Goal: Task Accomplishment & Management: Use online tool/utility

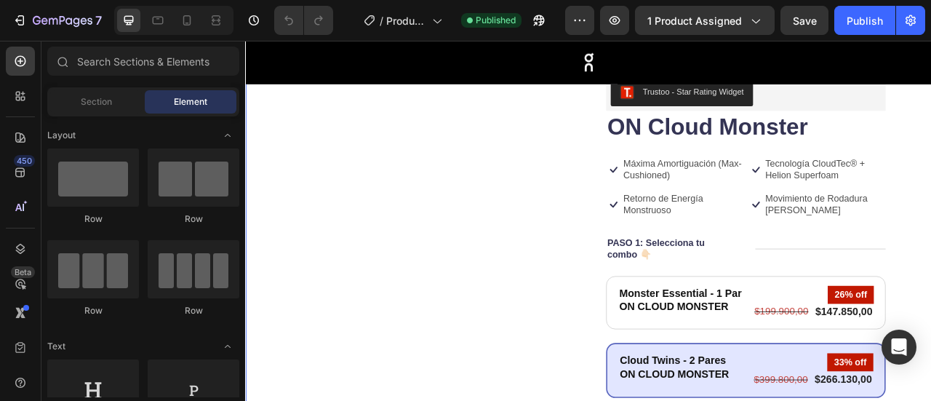
scroll to position [118, 0]
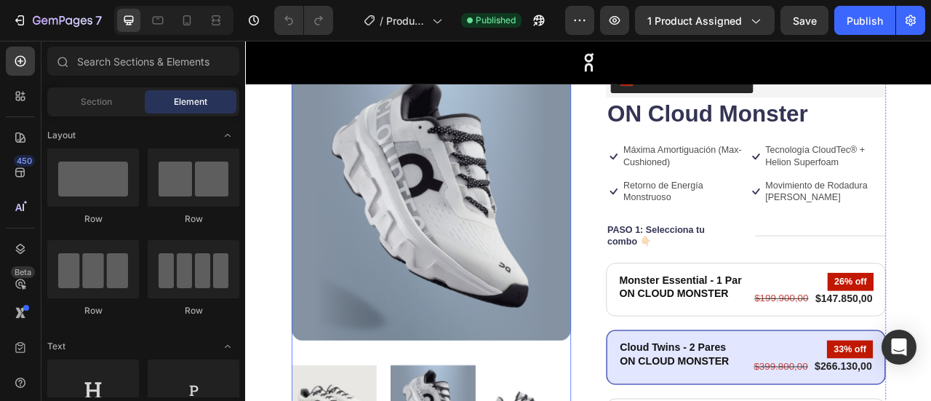
click at [540, 193] on img at bounding box center [481, 244] width 356 height 356
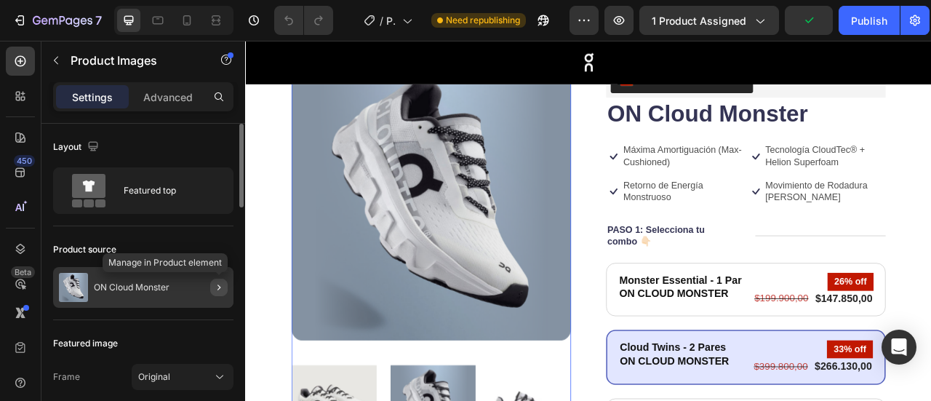
click at [223, 289] on icon "button" at bounding box center [219, 288] width 12 height 12
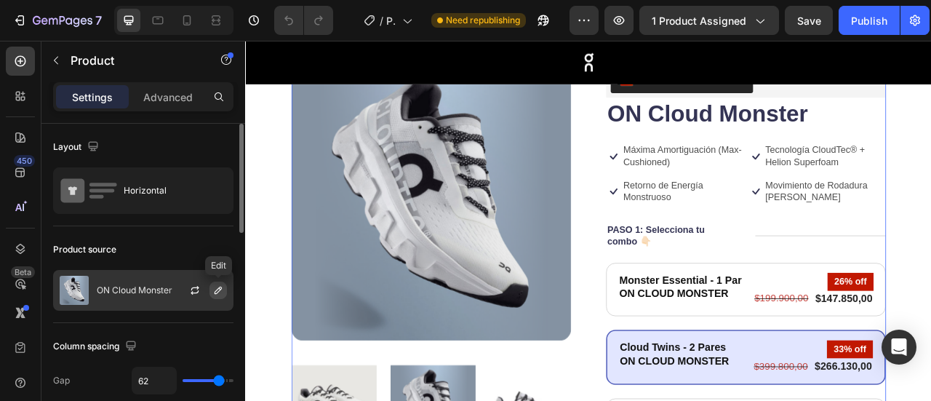
click at [220, 285] on icon "button" at bounding box center [218, 290] width 12 height 12
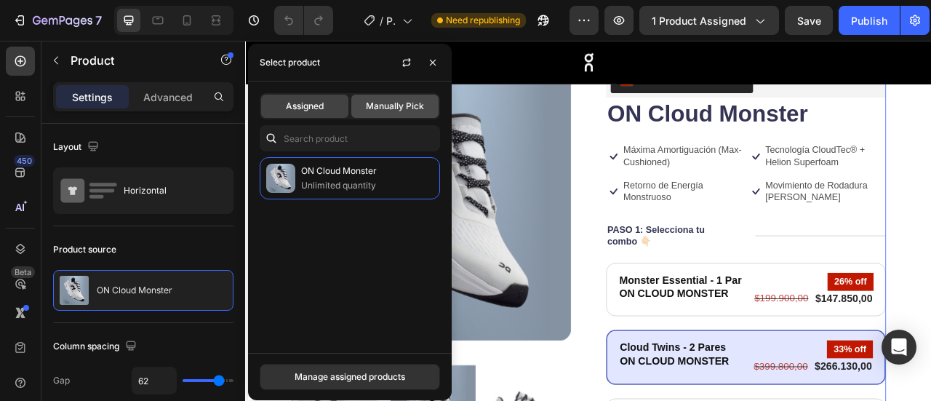
click at [396, 104] on span "Manually Pick" at bounding box center [395, 106] width 58 height 13
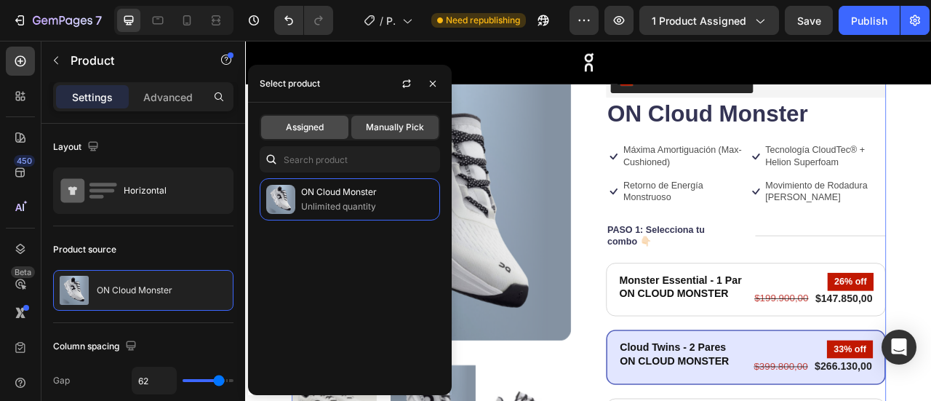
click at [292, 132] on span "Assigned" at bounding box center [305, 127] width 38 height 13
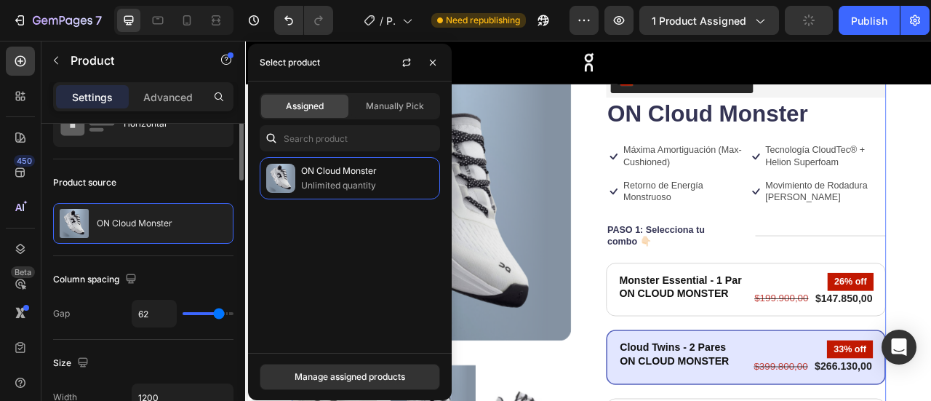
scroll to position [0, 0]
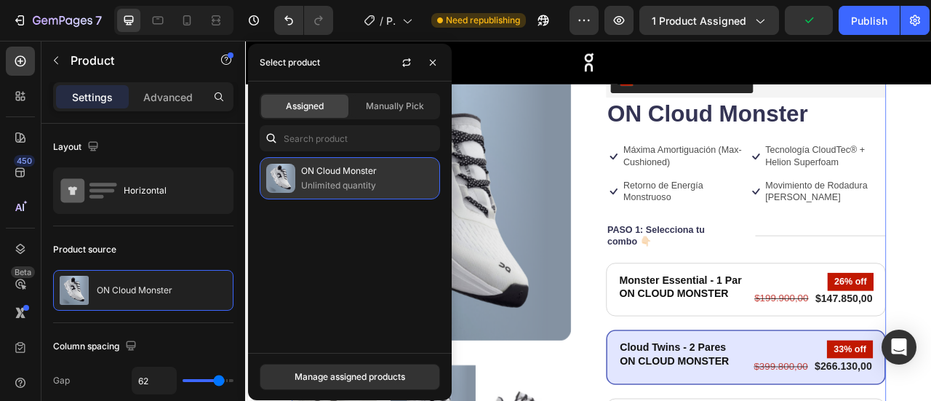
click at [344, 167] on p "ON Cloud Monster" at bounding box center [367, 171] width 132 height 15
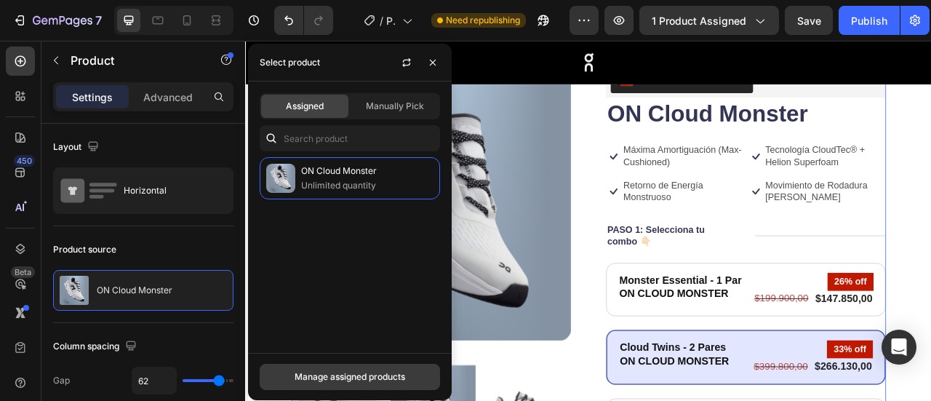
click at [383, 376] on div "Manage assigned products" at bounding box center [350, 376] width 111 height 13
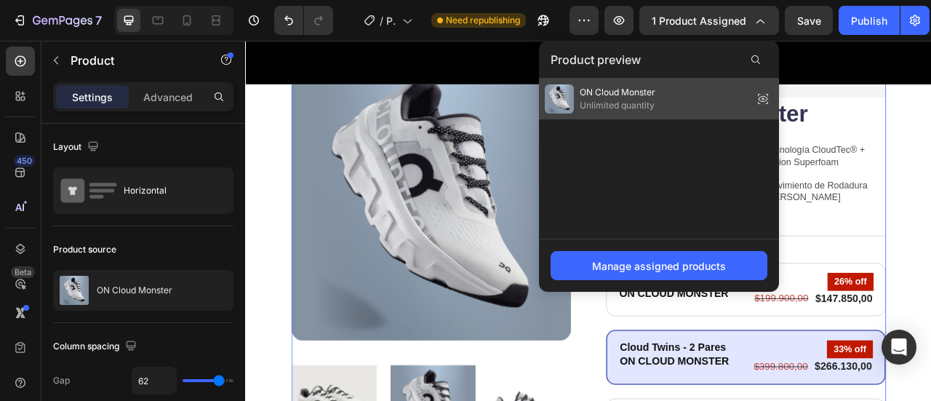
click at [614, 86] on span "ON Cloud Monster" at bounding box center [618, 92] width 76 height 13
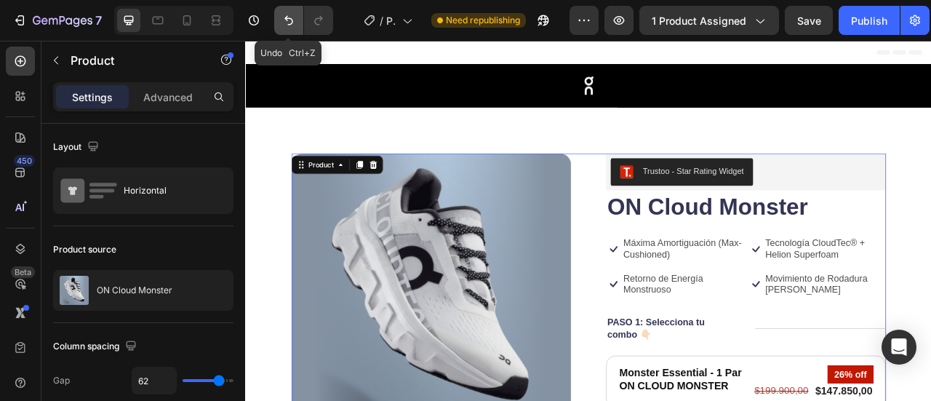
click at [288, 24] on icon "Undo/Redo" at bounding box center [289, 20] width 15 height 15
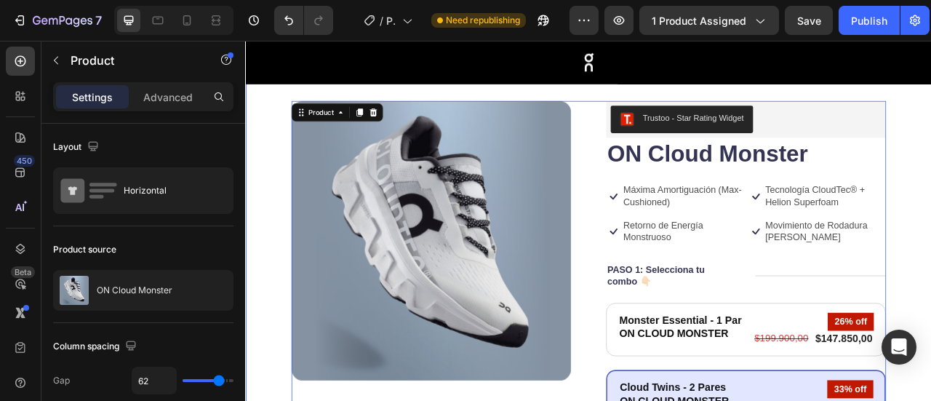
scroll to position [50, 0]
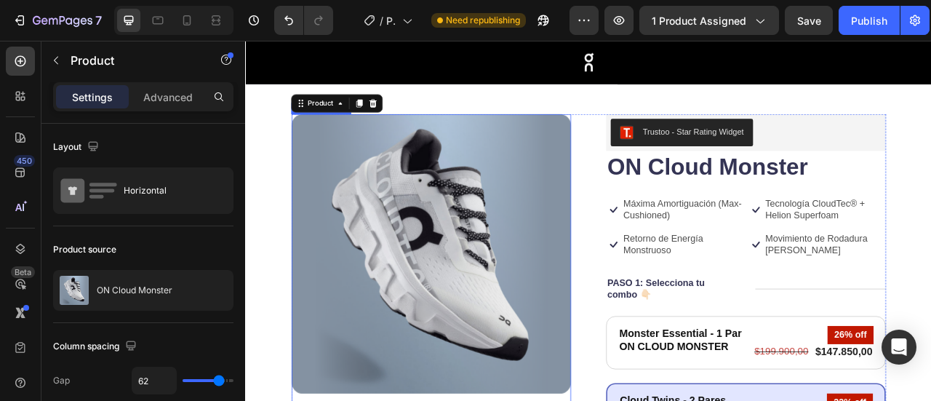
click at [436, 210] on img at bounding box center [481, 312] width 356 height 356
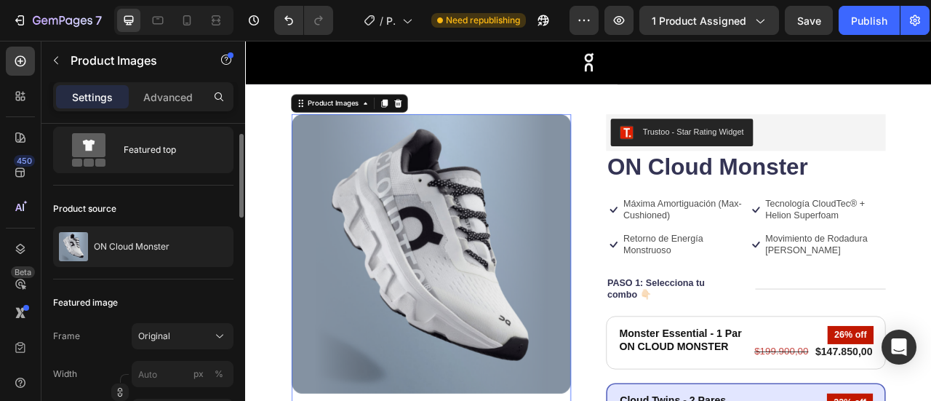
scroll to position [0, 0]
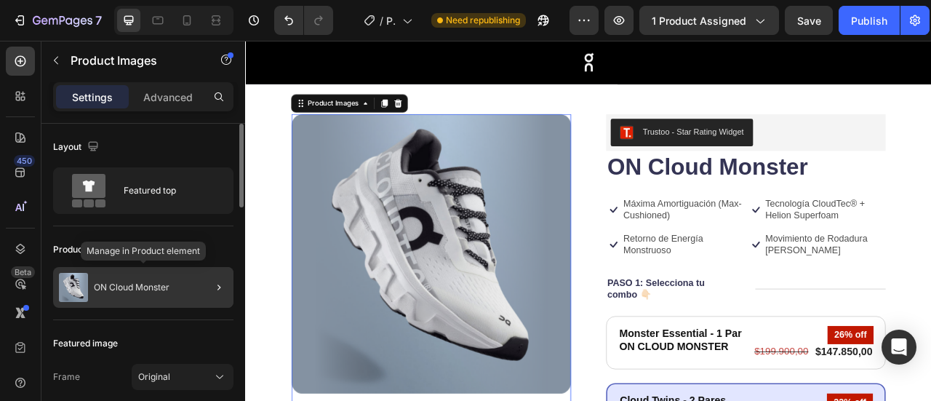
click at [103, 280] on div "ON Cloud Monster" at bounding box center [143, 287] width 180 height 41
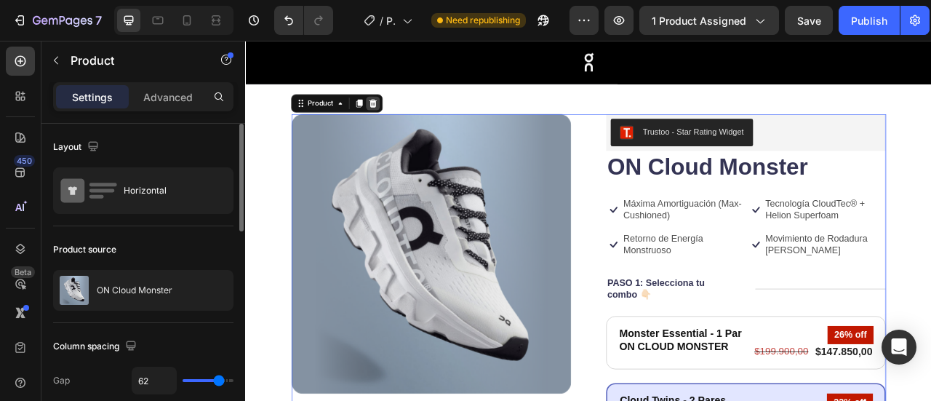
click at [407, 119] on icon at bounding box center [407, 120] width 9 height 10
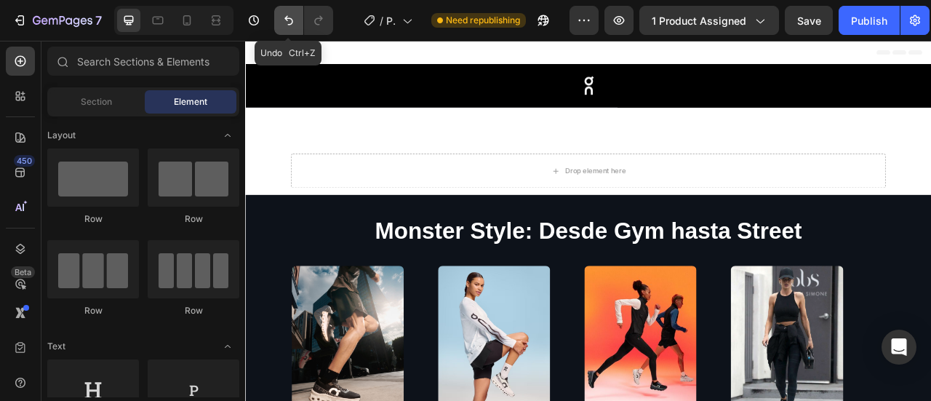
click at [287, 17] on icon "Undo/Redo" at bounding box center [288, 20] width 9 height 9
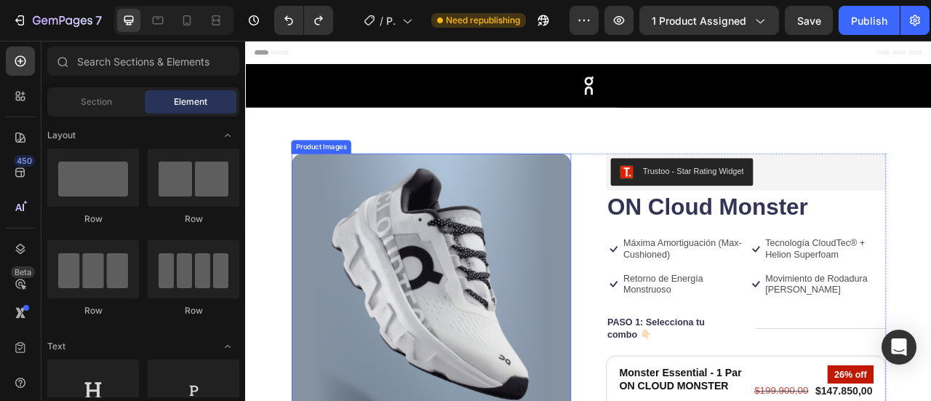
click at [463, 258] on img at bounding box center [481, 362] width 356 height 356
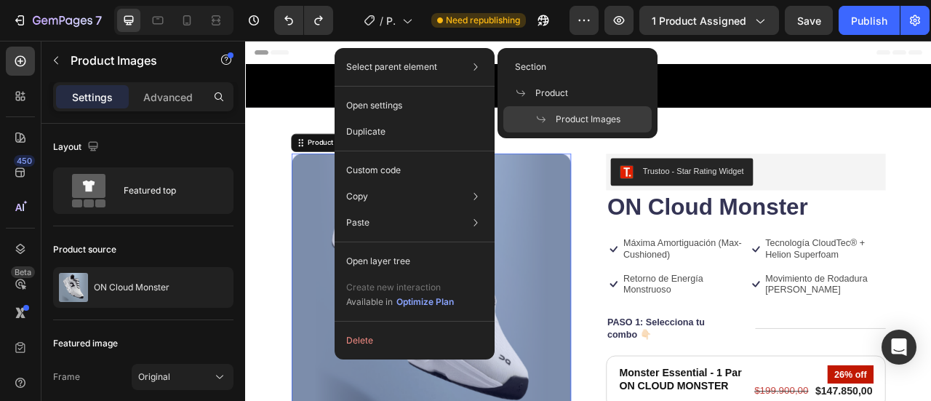
click at [563, 130] on div "Product Images" at bounding box center [577, 119] width 148 height 26
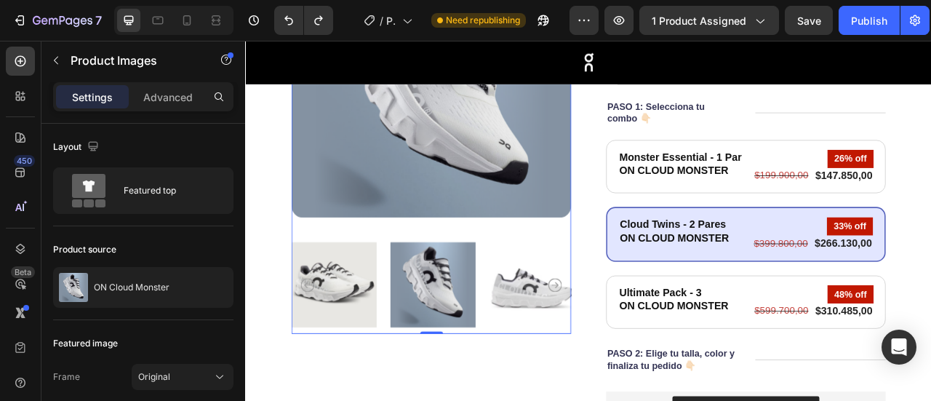
scroll to position [279, 0]
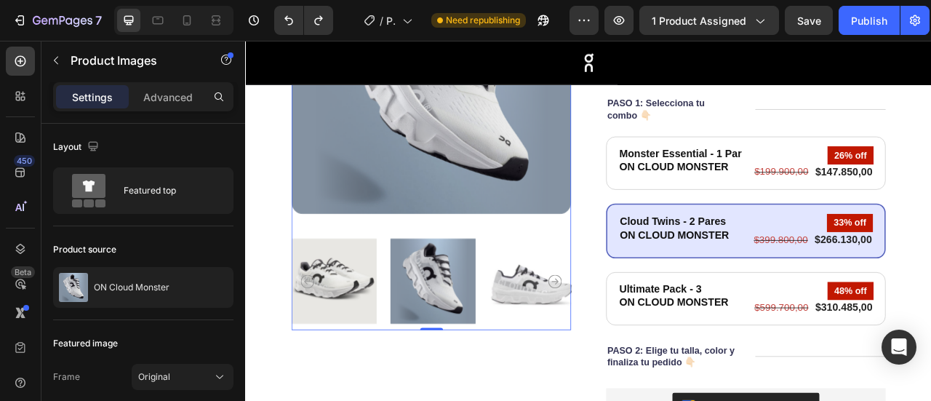
click at [506, 152] on img at bounding box center [481, 83] width 356 height 356
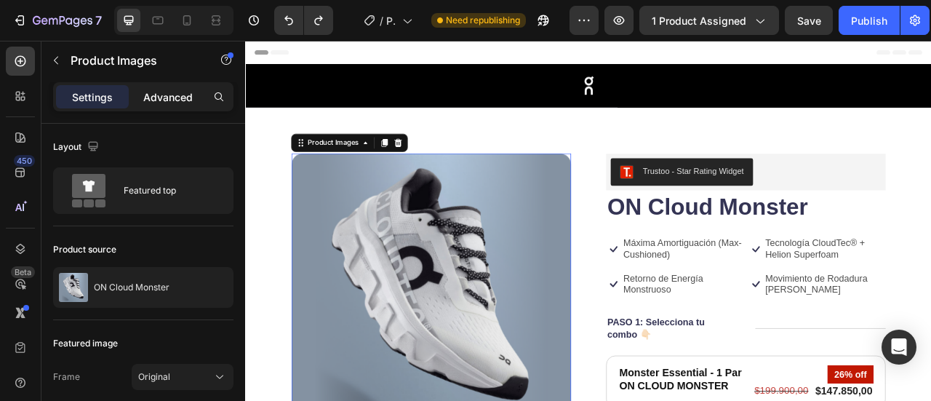
click at [170, 101] on p "Advanced" at bounding box center [167, 96] width 49 height 15
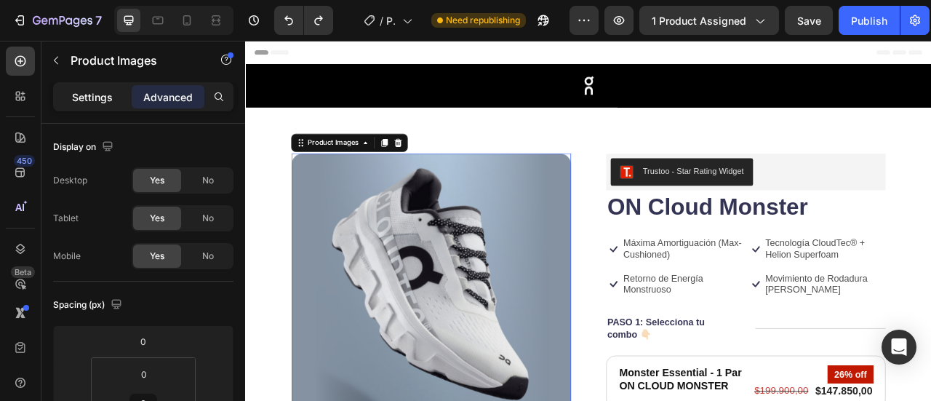
click at [106, 91] on p "Settings" at bounding box center [92, 96] width 41 height 15
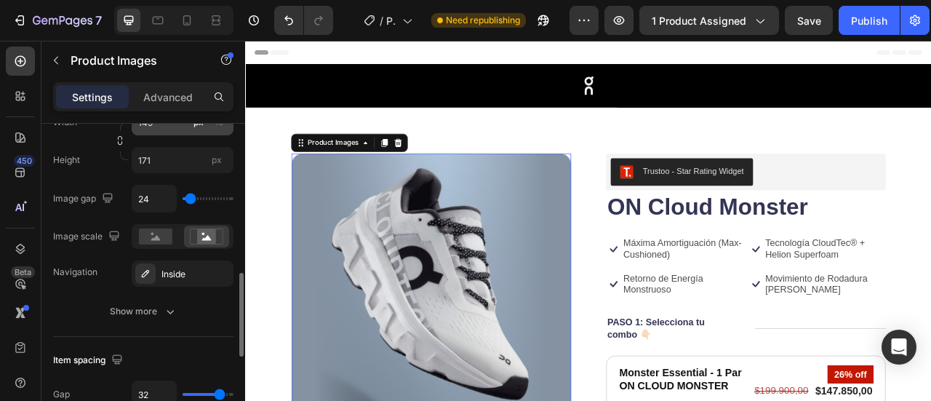
scroll to position [565, 0]
click at [22, 54] on icon at bounding box center [20, 61] width 15 height 15
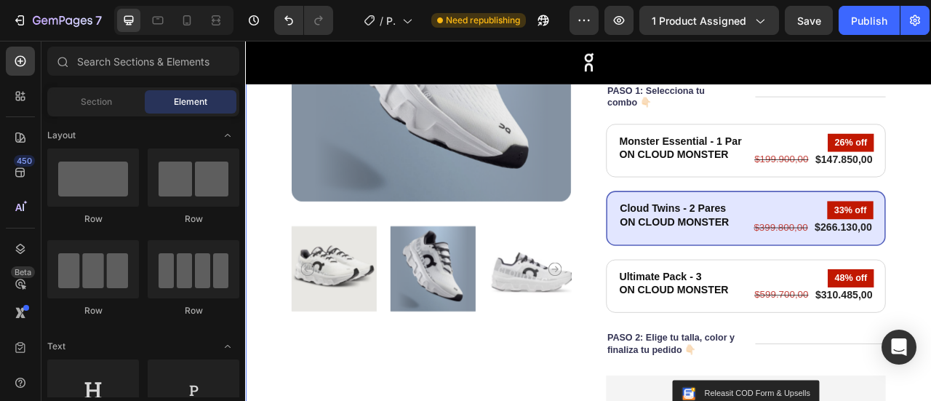
scroll to position [295, 0]
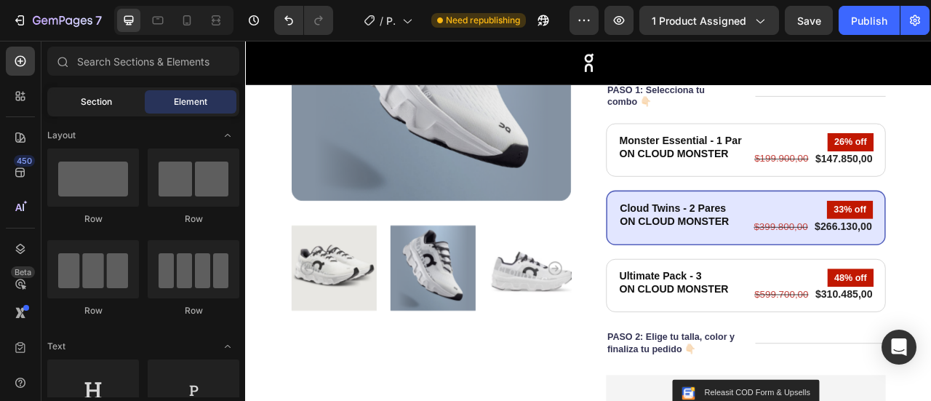
click at [105, 100] on span "Section" at bounding box center [96, 101] width 31 height 13
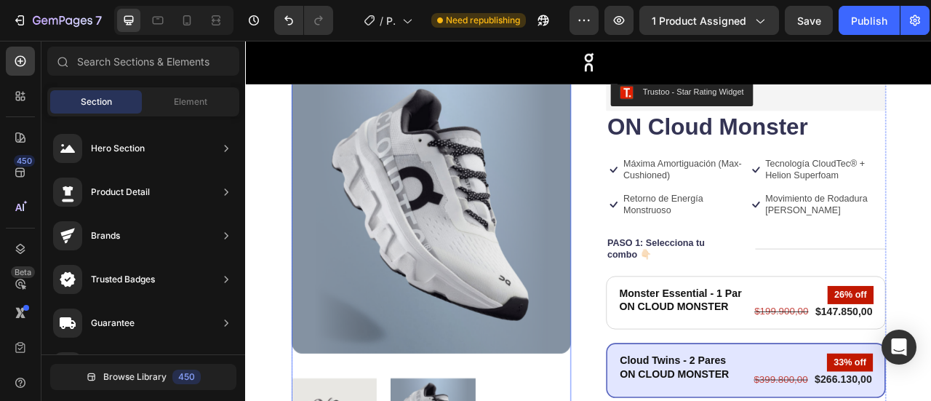
scroll to position [100, 0]
click at [499, 230] on img at bounding box center [481, 262] width 356 height 356
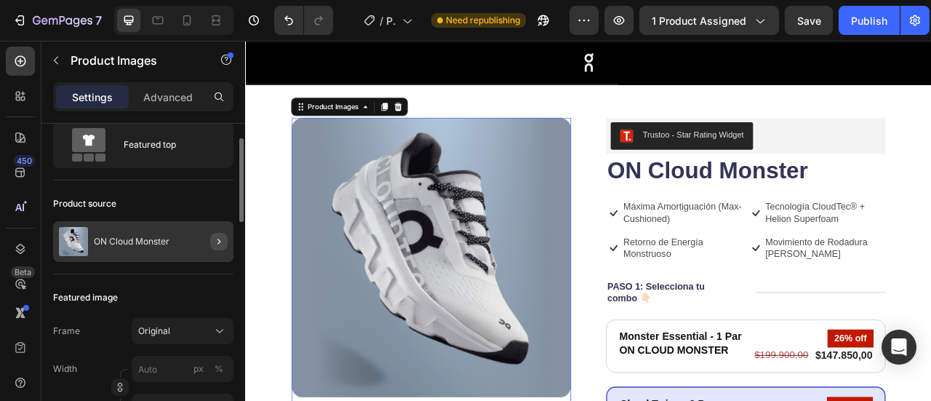
scroll to position [50, 0]
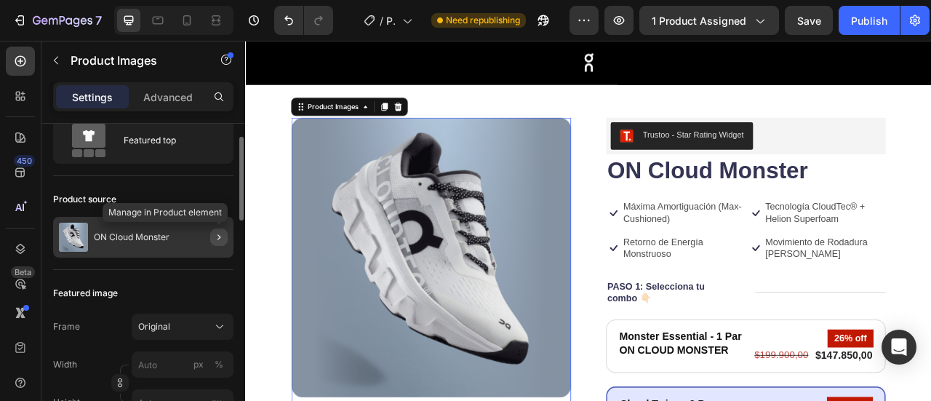
click at [218, 238] on icon "button" at bounding box center [219, 237] width 12 height 12
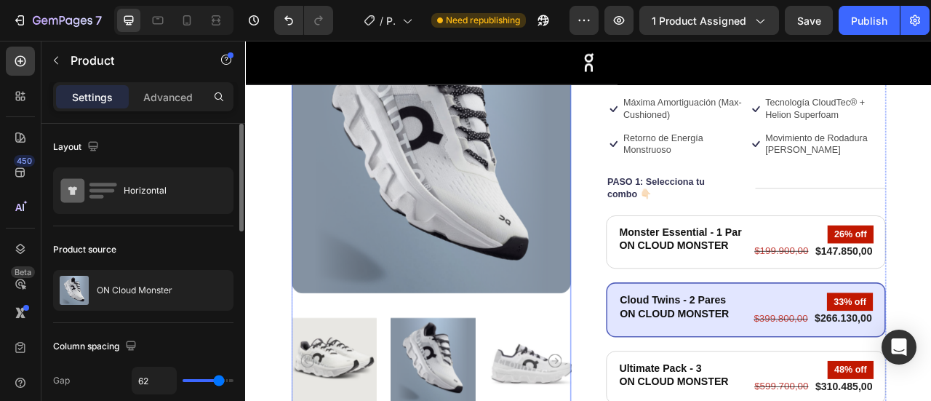
scroll to position [183, 0]
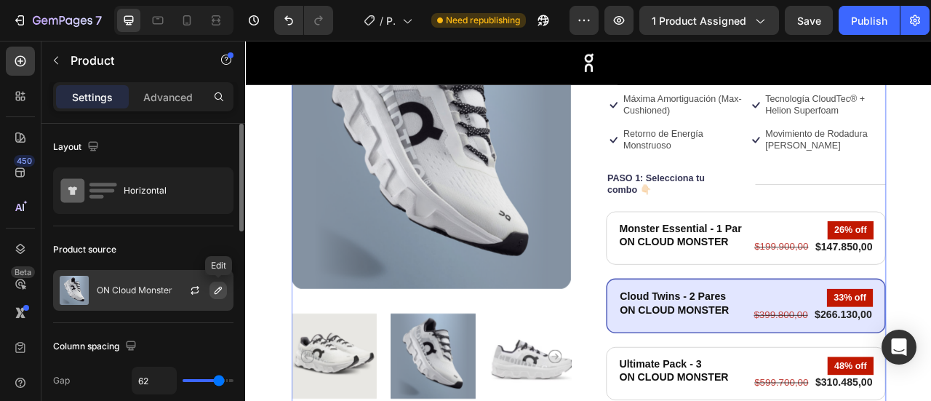
click at [223, 289] on icon "button" at bounding box center [218, 290] width 12 height 12
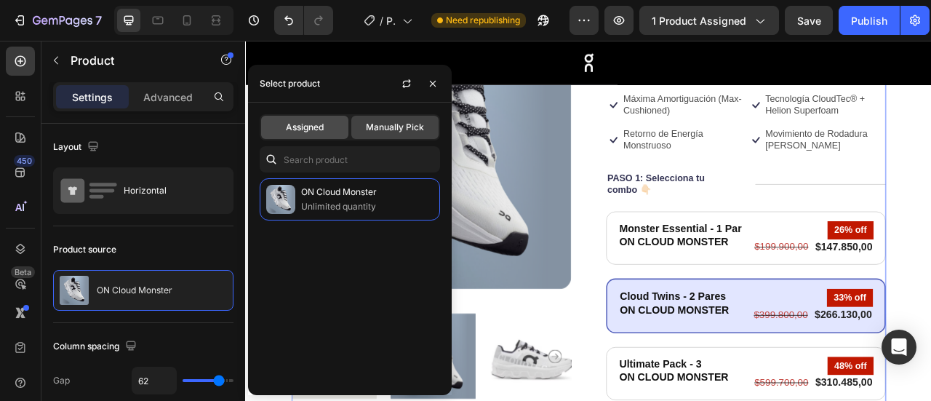
click at [325, 129] on div "Assigned" at bounding box center [304, 127] width 87 height 23
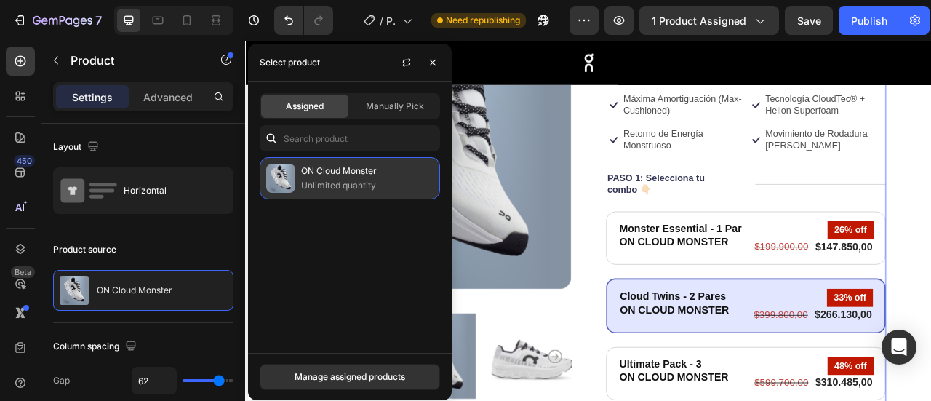
click at [378, 181] on p "Unlimited quantity" at bounding box center [367, 185] width 132 height 15
click at [377, 169] on p "ON Cloud Monster" at bounding box center [367, 171] width 132 height 15
click at [356, 180] on p "Unlimited quantity" at bounding box center [367, 185] width 132 height 15
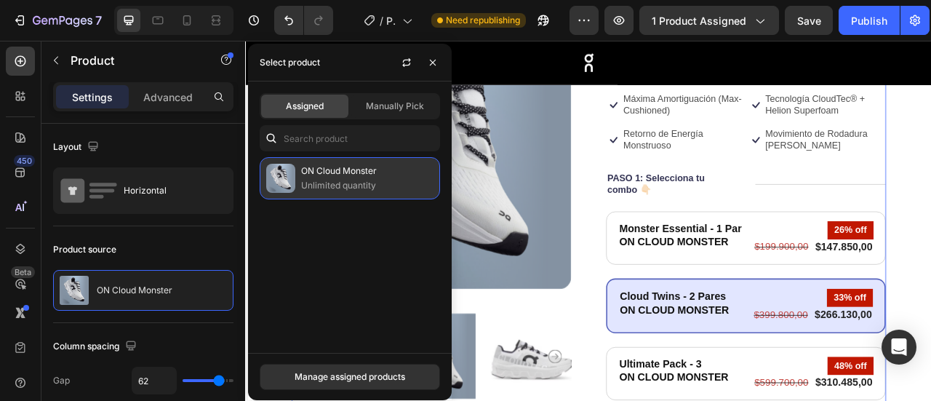
click at [321, 172] on p "ON Cloud Monster" at bounding box center [367, 171] width 132 height 15
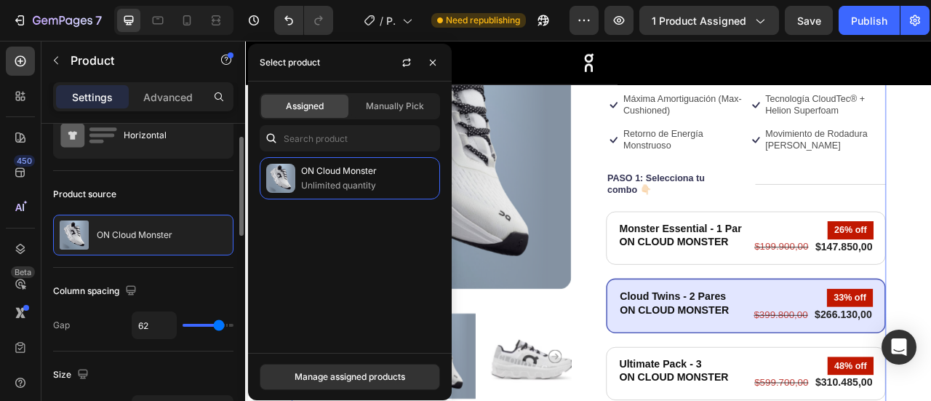
scroll to position [58, 0]
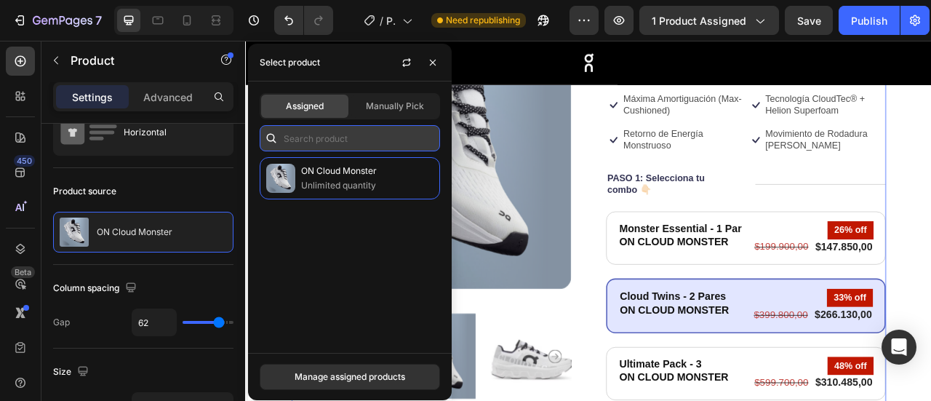
click at [324, 130] on input "text" at bounding box center [350, 138] width 180 height 26
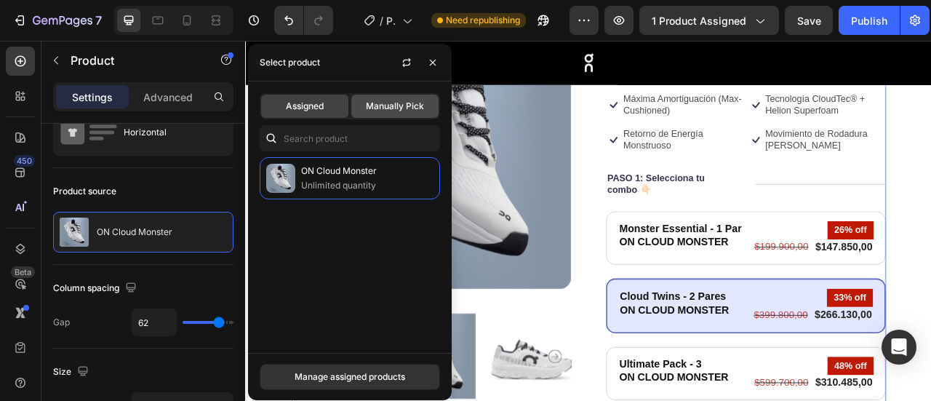
click at [403, 111] on span "Manually Pick" at bounding box center [395, 106] width 58 height 13
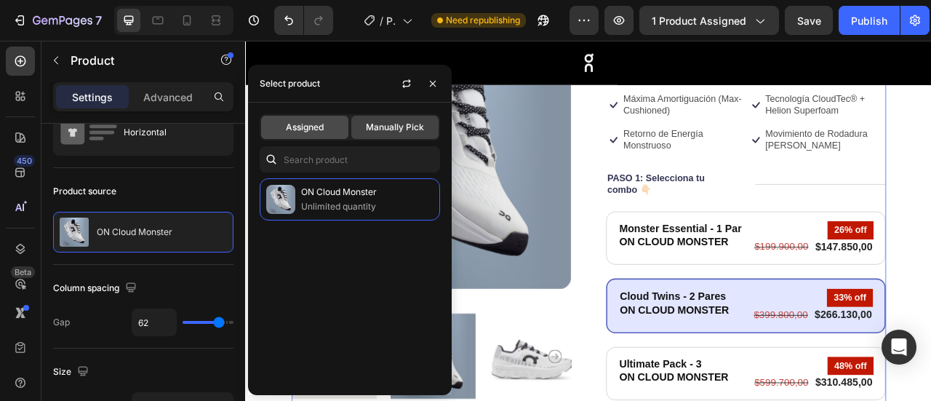
click at [308, 124] on span "Assigned" at bounding box center [305, 127] width 38 height 13
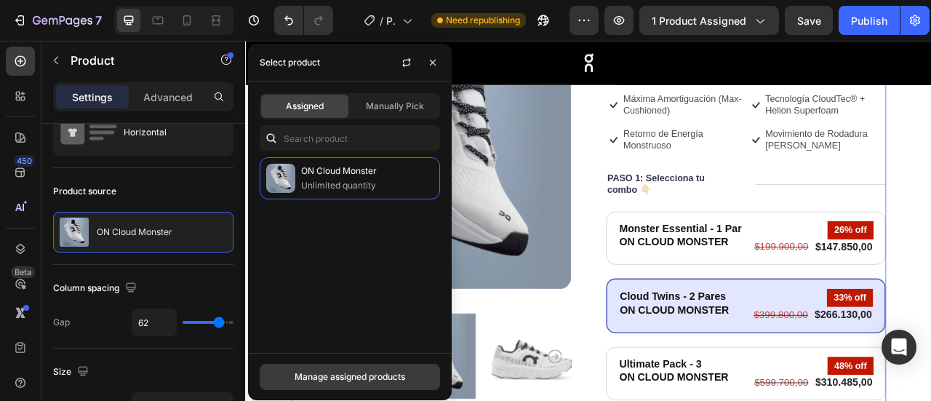
click at [359, 379] on div "Manage assigned products" at bounding box center [350, 376] width 111 height 13
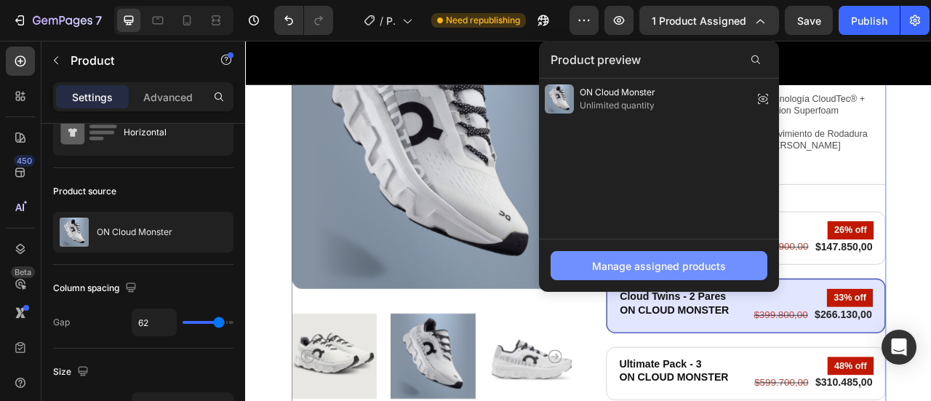
click at [652, 258] on div "Manage assigned products" at bounding box center [659, 265] width 134 height 15
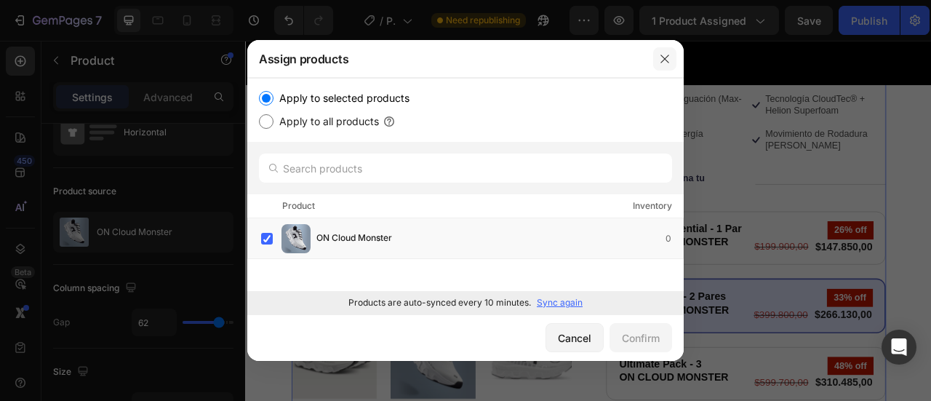
click at [658, 55] on button "button" at bounding box center [664, 58] width 23 height 23
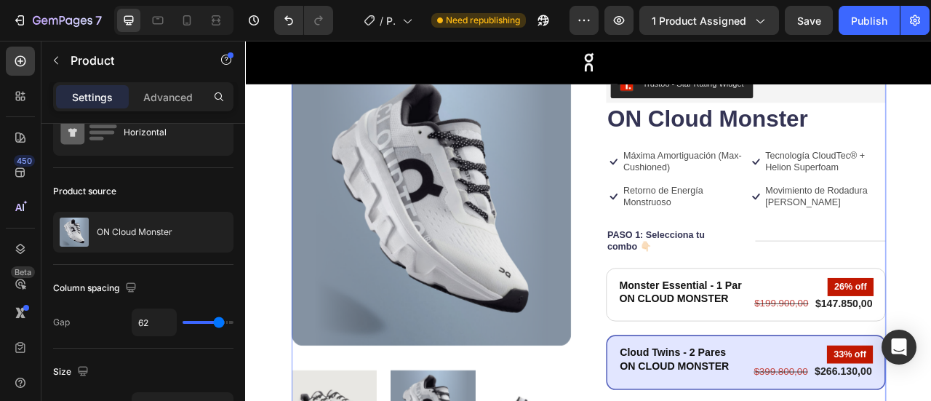
scroll to position [112, 0]
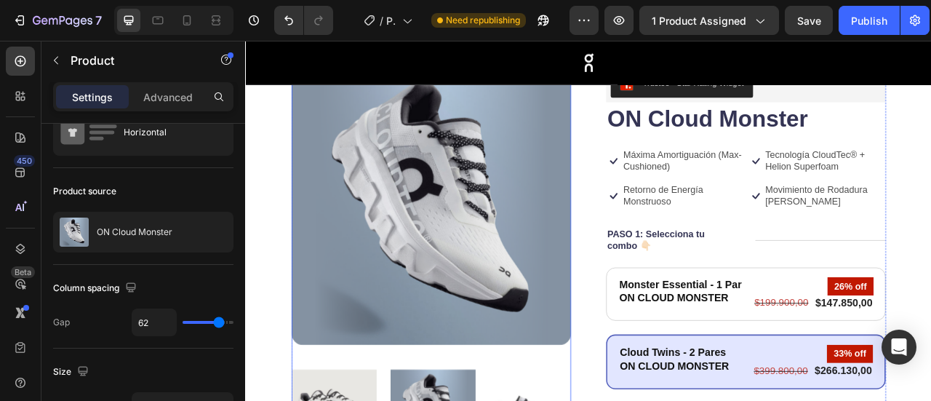
click at [605, 326] on img at bounding box center [481, 250] width 356 height 356
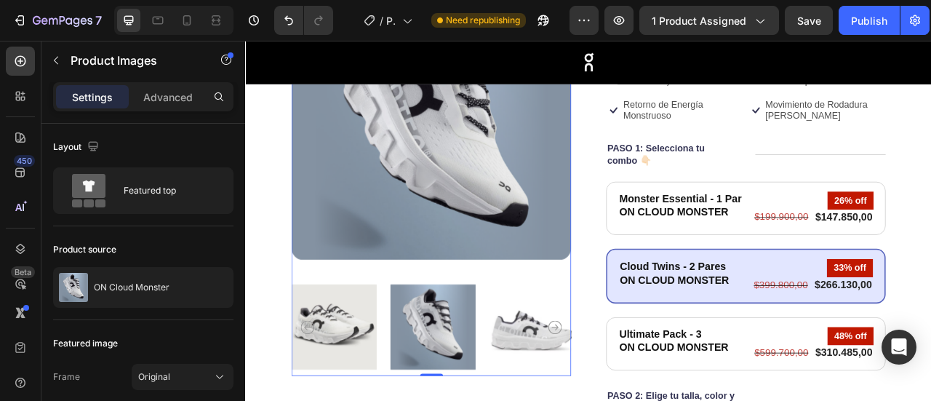
scroll to position [224, 0]
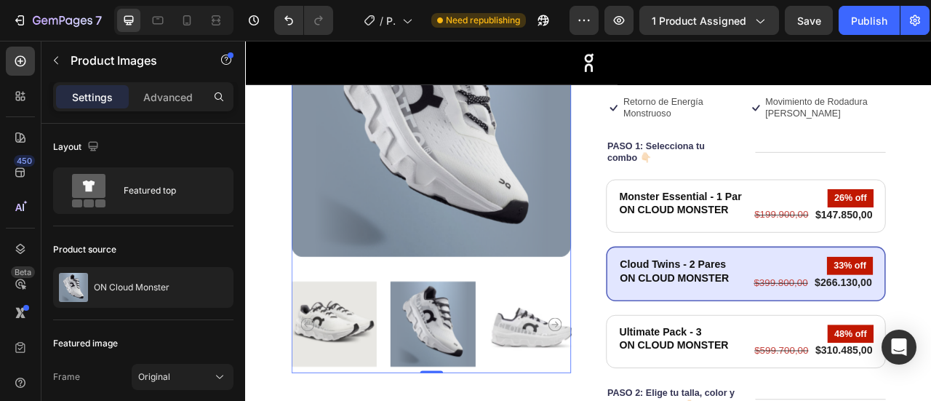
click at [452, 375] on img at bounding box center [483, 401] width 108 height 124
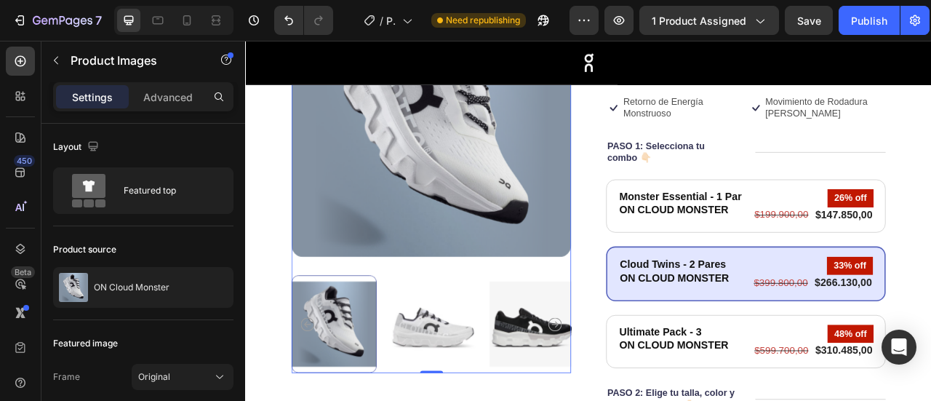
click at [635, 396] on icon "Carousel Next Arrow" at bounding box center [638, 401] width 17 height 17
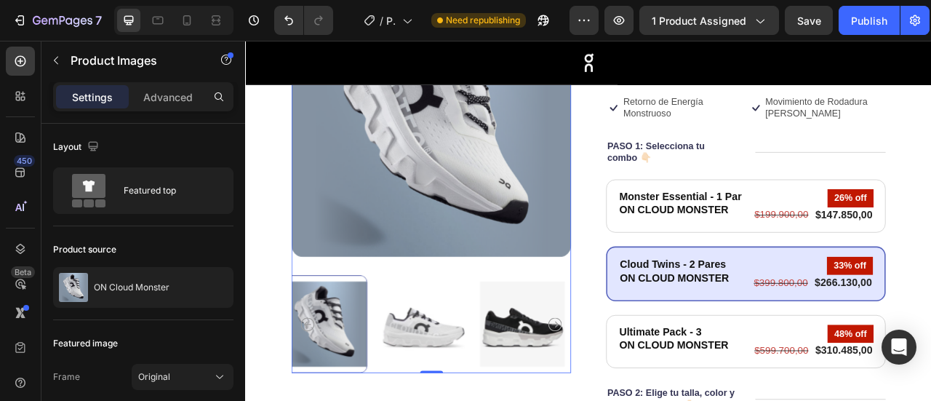
click at [635, 396] on icon "Carousel Next Arrow" at bounding box center [638, 401] width 17 height 17
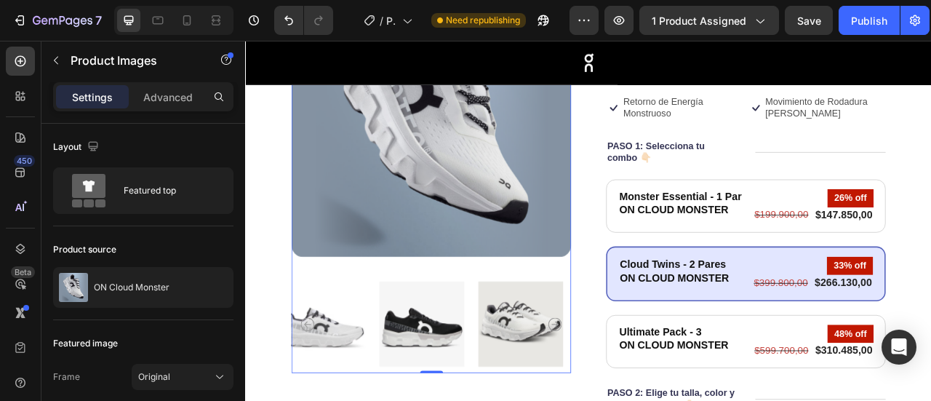
click at [635, 396] on icon "Carousel Next Arrow" at bounding box center [638, 401] width 17 height 17
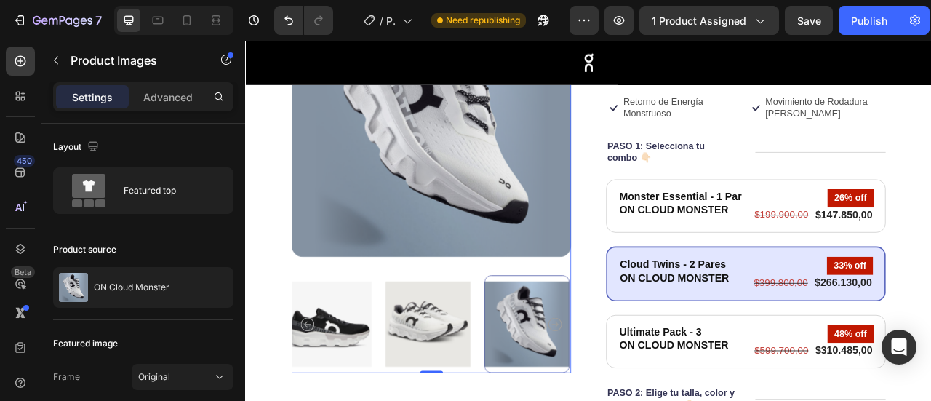
click at [635, 396] on icon "Carousel Next Arrow" at bounding box center [638, 401] width 17 height 17
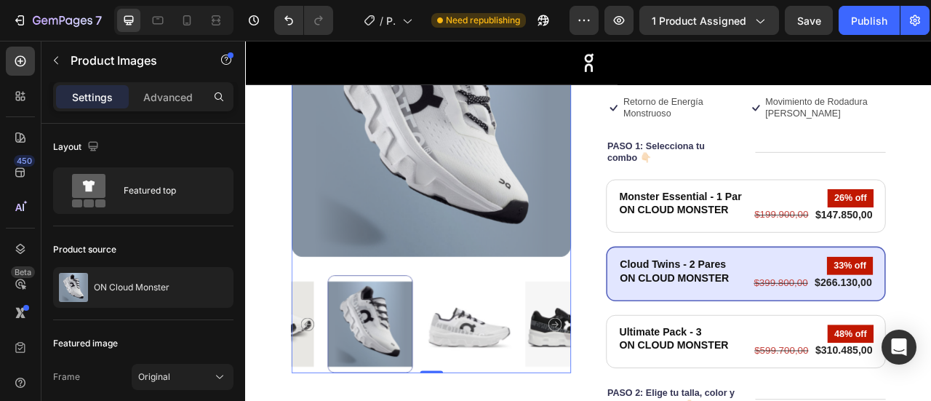
click at [635, 396] on icon "Carousel Next Arrow" at bounding box center [638, 401] width 17 height 17
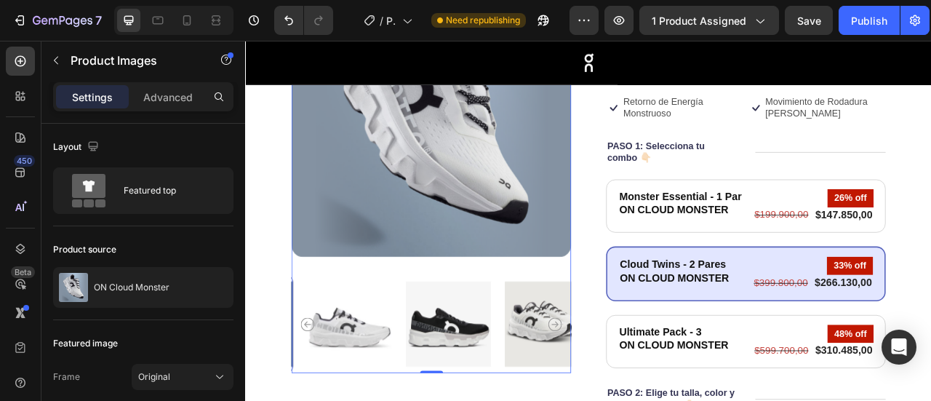
click at [635, 396] on icon "Carousel Next Arrow" at bounding box center [638, 401] width 17 height 17
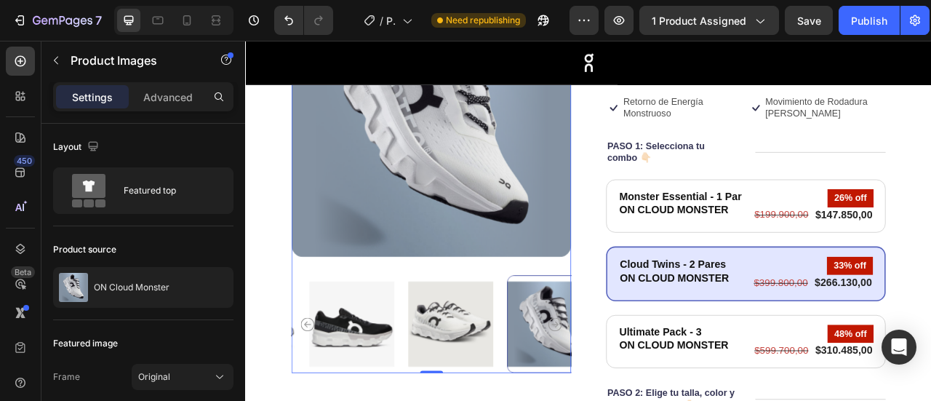
click at [635, 396] on icon "Carousel Next Arrow" at bounding box center [638, 401] width 17 height 17
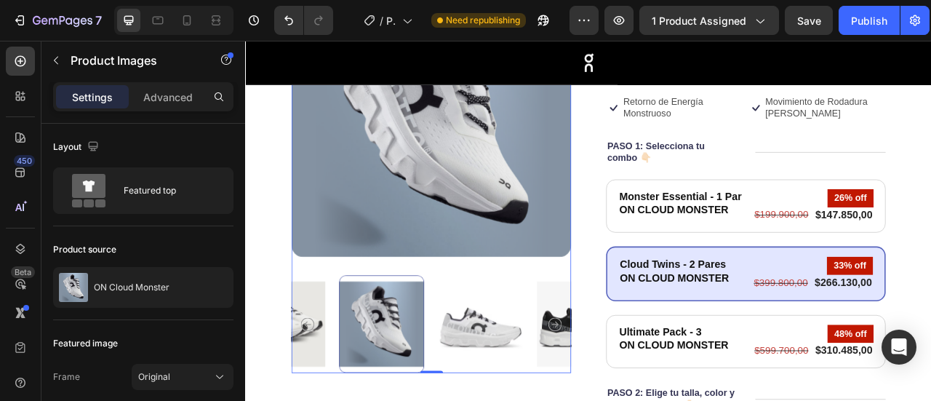
click at [635, 396] on icon "Carousel Next Arrow" at bounding box center [638, 401] width 17 height 17
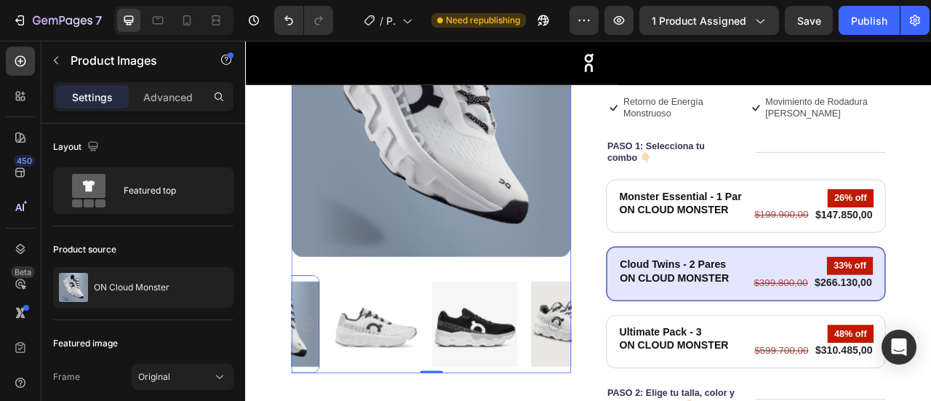
click at [635, 396] on icon "Carousel Next Arrow" at bounding box center [638, 401] width 17 height 17
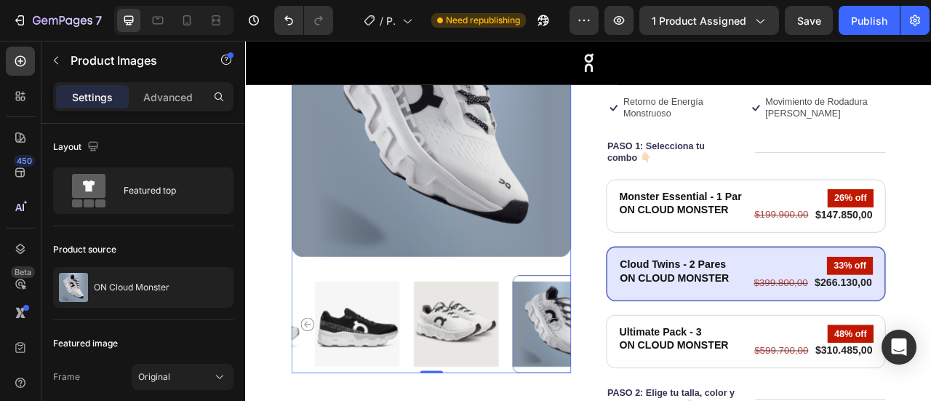
click at [635, 396] on icon "Carousel Next Arrow" at bounding box center [638, 401] width 17 height 17
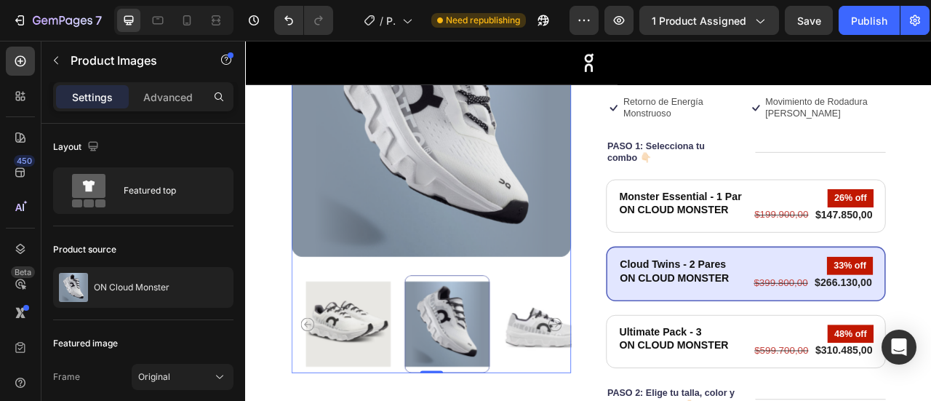
click at [635, 396] on icon "Carousel Next Arrow" at bounding box center [638, 401] width 17 height 17
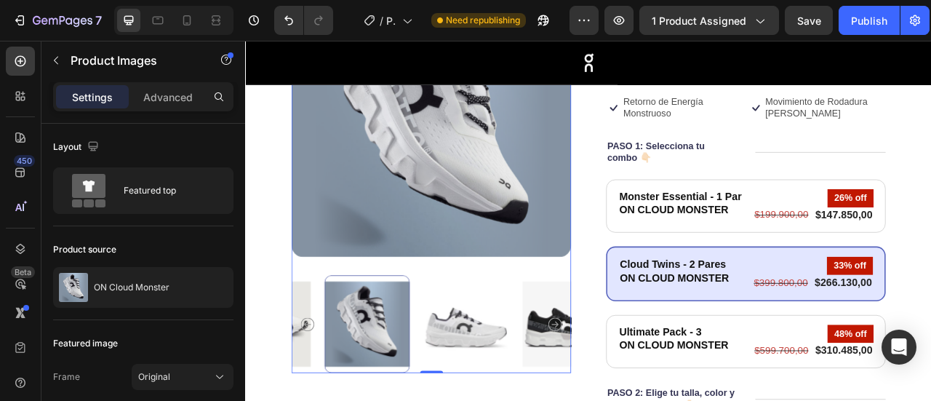
click at [635, 396] on icon "Carousel Next Arrow" at bounding box center [638, 401] width 17 height 17
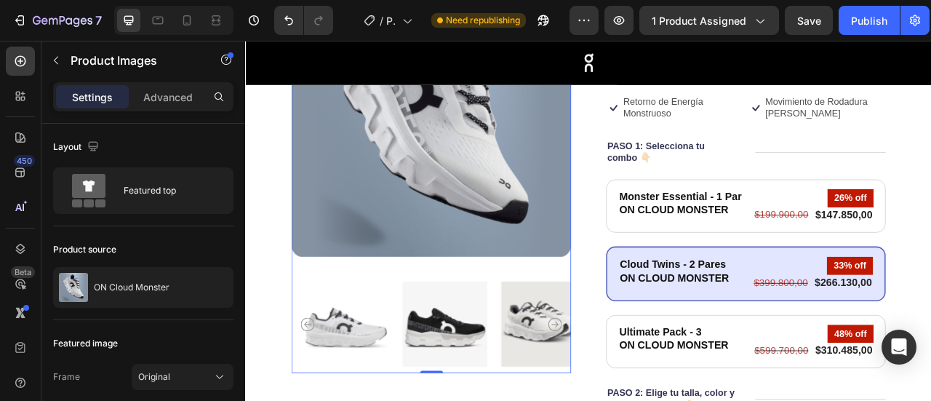
click at [635, 396] on icon "Carousel Next Arrow" at bounding box center [638, 401] width 17 height 17
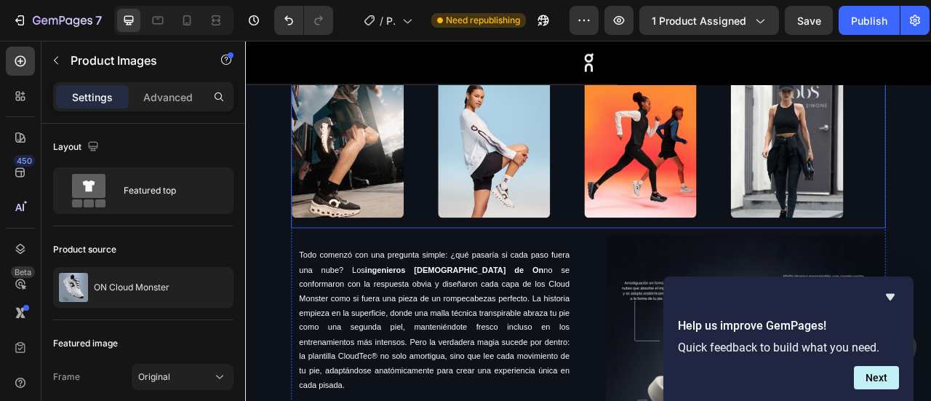
scroll to position [829, 0]
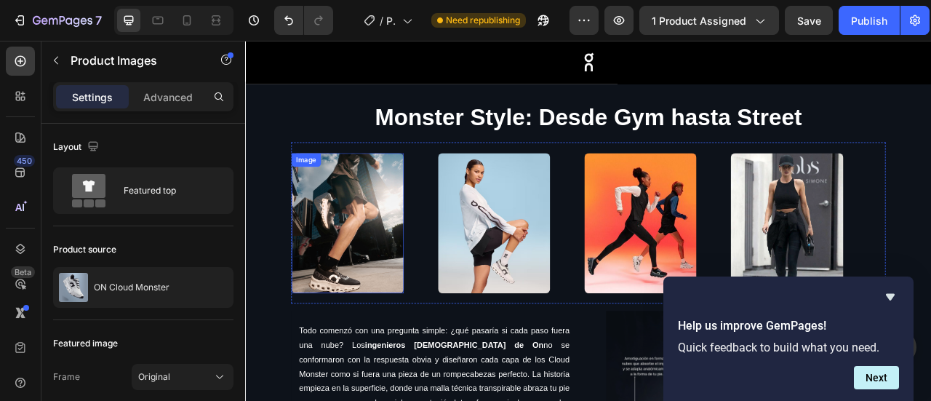
click at [375, 238] on img at bounding box center [375, 272] width 143 height 178
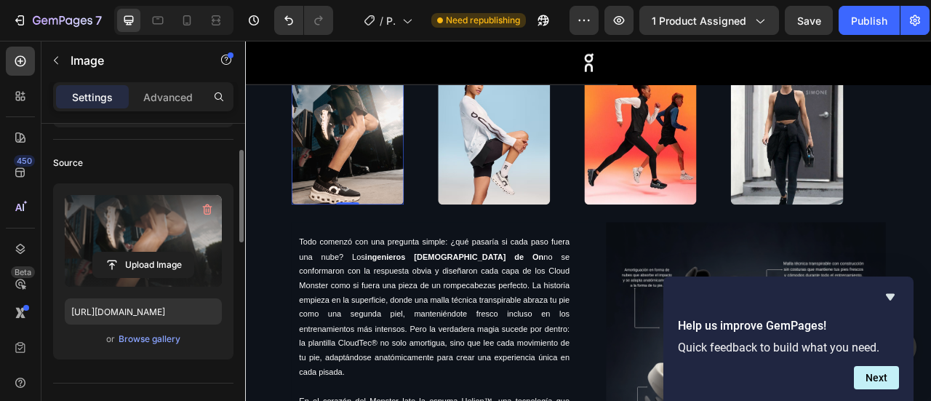
scroll to position [87, 0]
click at [176, 263] on input "file" at bounding box center [143, 264] width 100 height 25
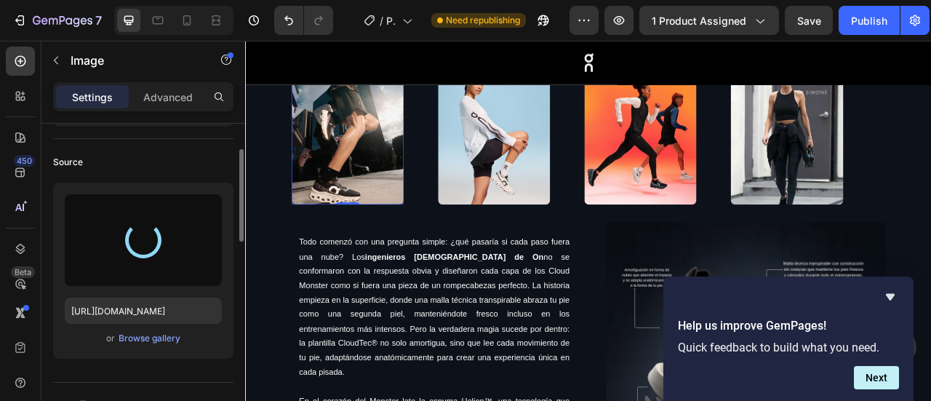
type input "[URL][DOMAIN_NAME]"
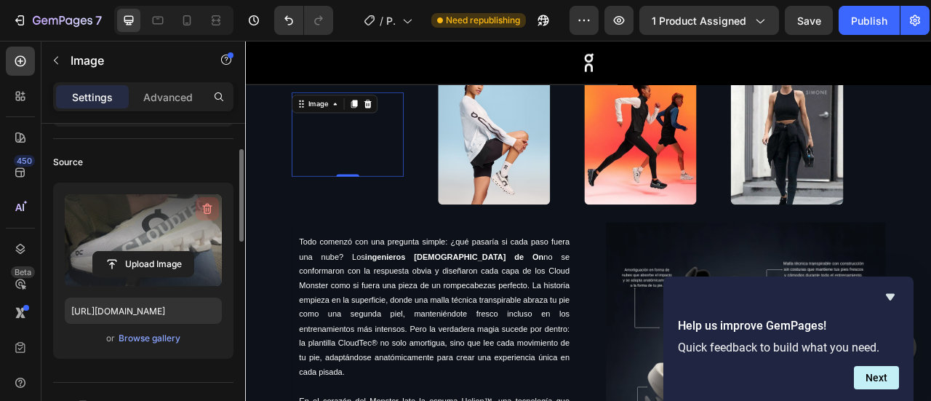
drag, startPoint x: 176, startPoint y: 228, endPoint x: 206, endPoint y: 212, distance: 33.8
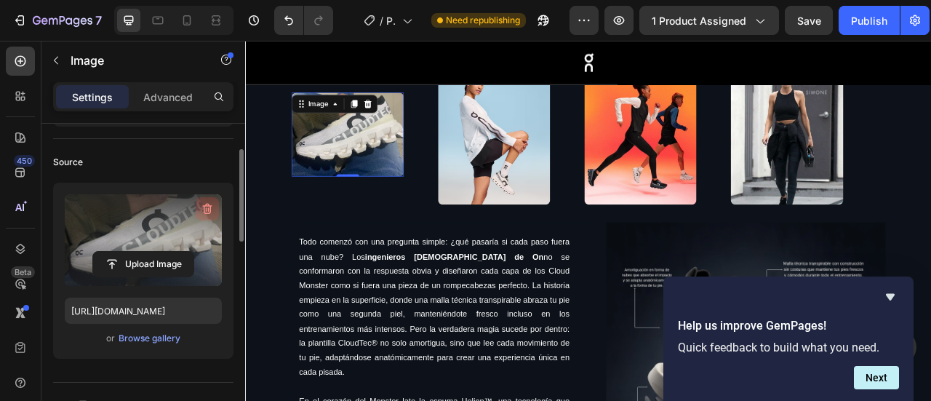
click at [206, 212] on div "Upload Image" at bounding box center [143, 240] width 157 height 92
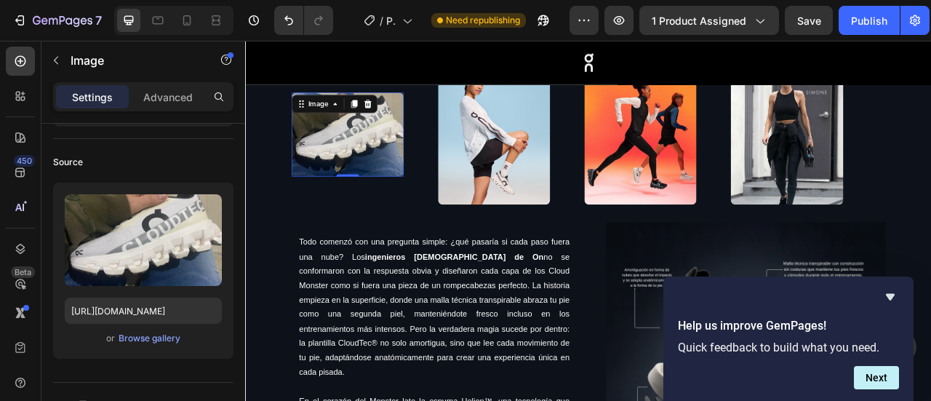
click at [477, 156] on div "Image 0" at bounding box center [397, 159] width 186 height 107
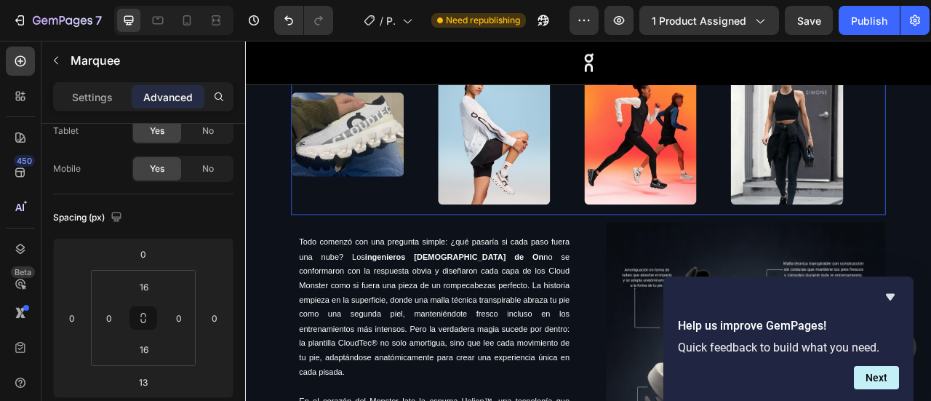
scroll to position [0, 0]
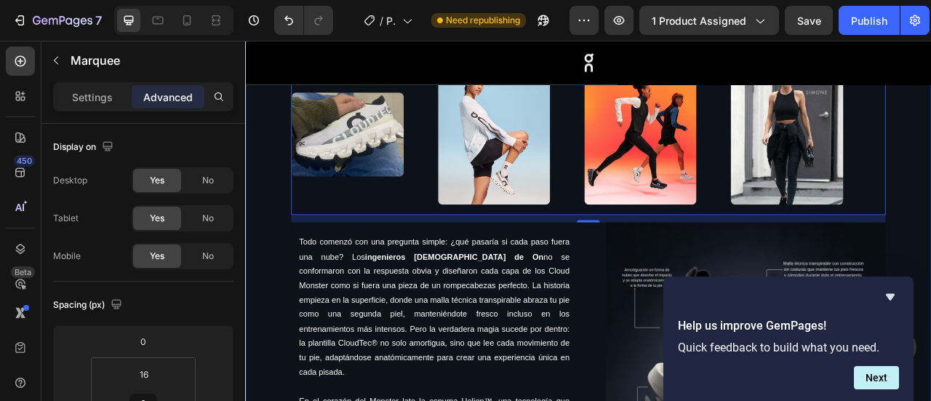
click at [930, 147] on div "Monster Style: Desde Gym hasta Street Heading Image Image Image Image Image Ima…" at bounding box center [681, 345] width 873 height 730
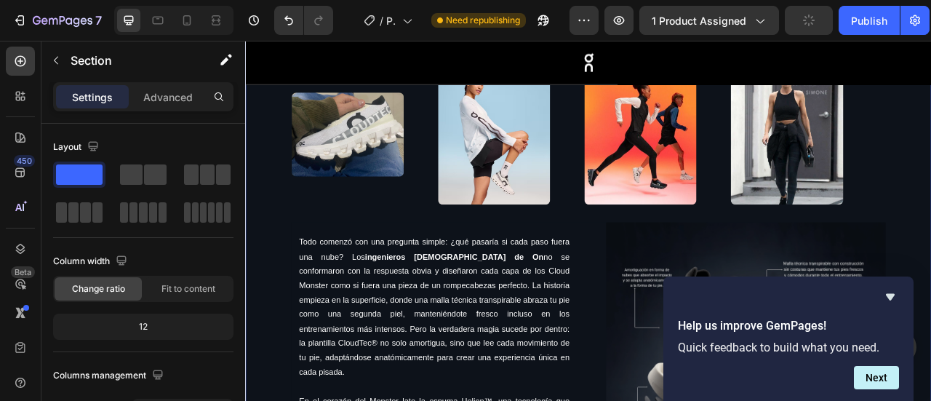
scroll to position [898, 0]
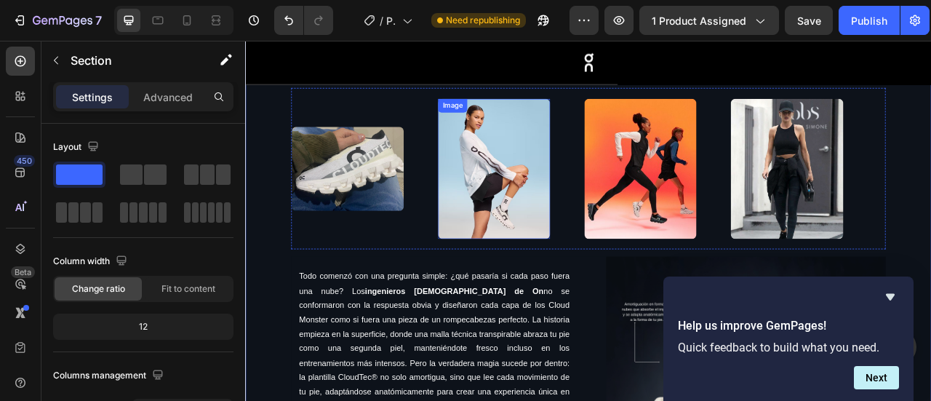
click at [554, 191] on img at bounding box center [561, 203] width 143 height 178
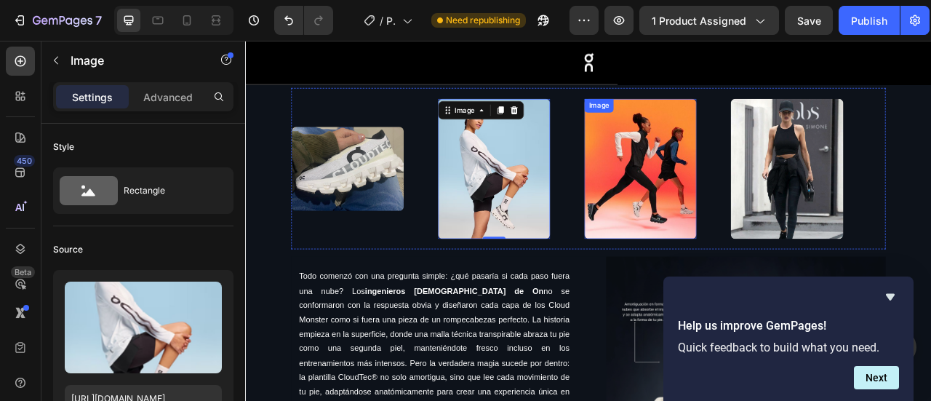
click at [743, 231] on img at bounding box center [748, 203] width 143 height 178
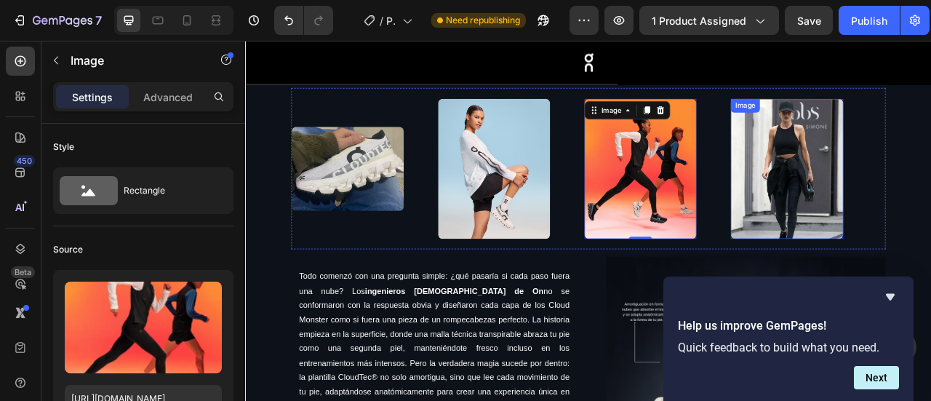
click at [913, 241] on img at bounding box center [934, 203] width 143 height 178
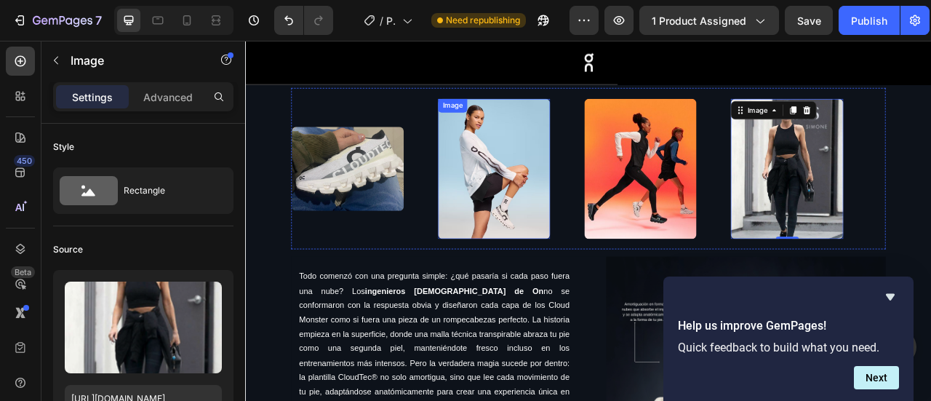
click at [581, 180] on img at bounding box center [561, 203] width 143 height 178
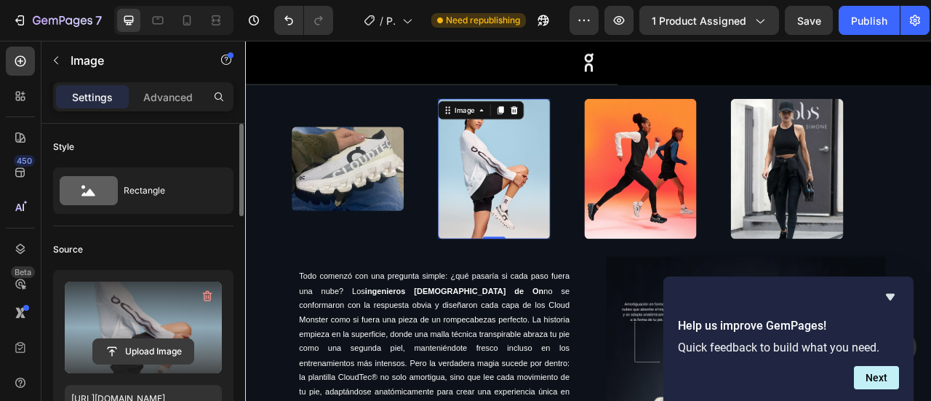
click at [158, 347] on input "file" at bounding box center [143, 351] width 100 height 25
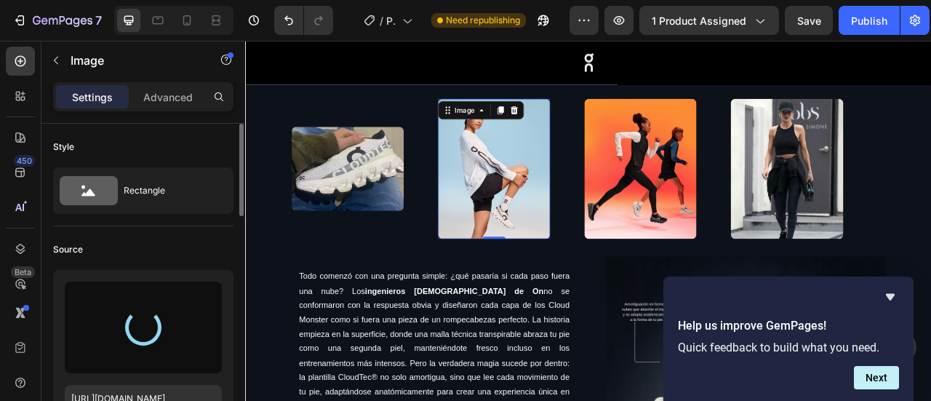
type input "[URL][DOMAIN_NAME]"
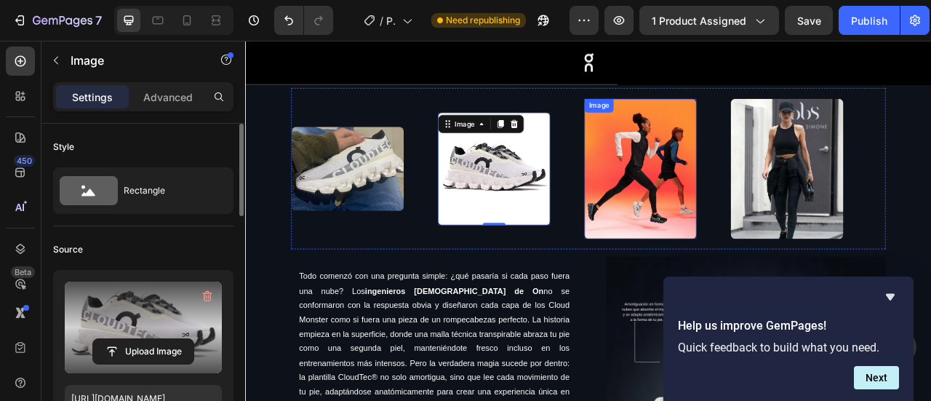
click at [745, 212] on img at bounding box center [748, 203] width 143 height 178
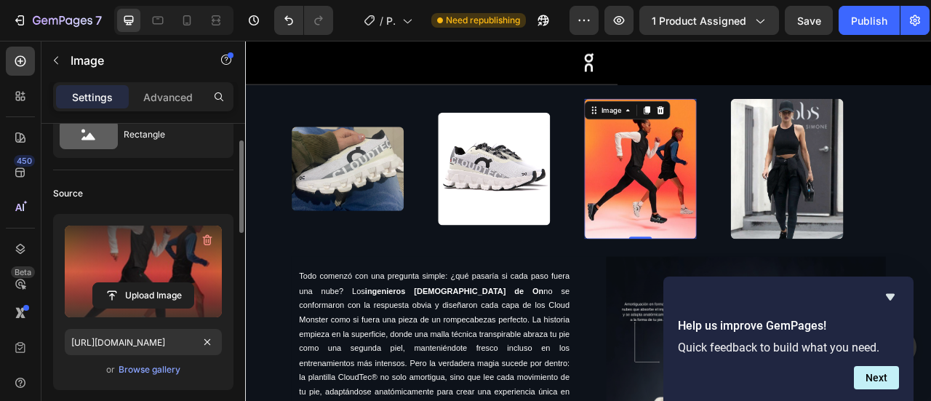
scroll to position [57, 0]
click at [153, 291] on input "file" at bounding box center [143, 294] width 100 height 25
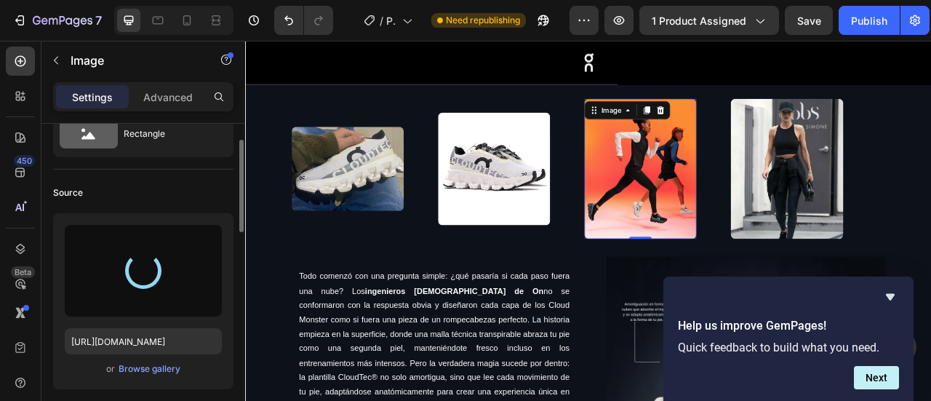
type input "[URL][DOMAIN_NAME]"
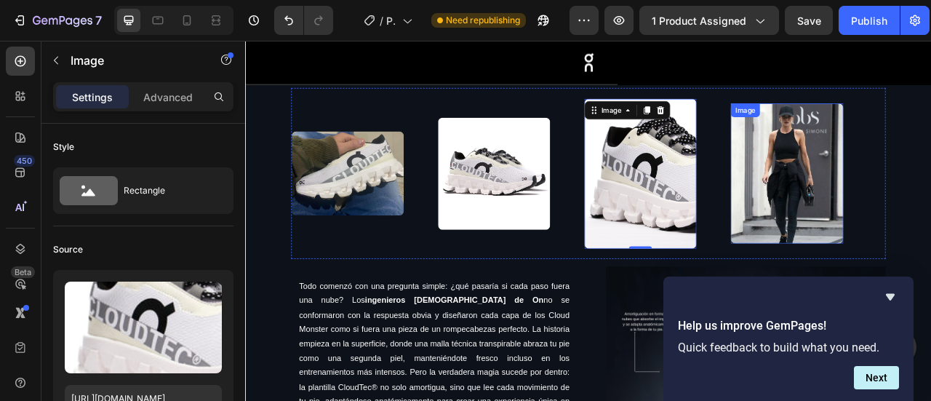
click at [930, 196] on img at bounding box center [934, 209] width 143 height 178
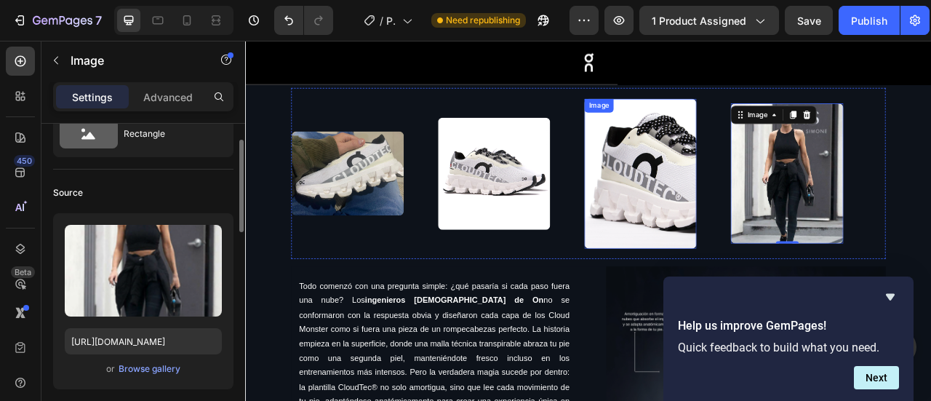
click at [771, 188] on img at bounding box center [748, 209] width 143 height 191
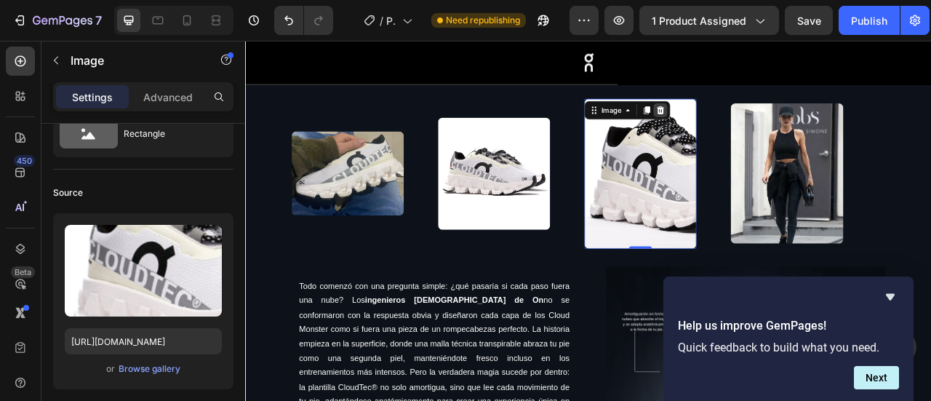
click at [774, 128] on icon at bounding box center [773, 129] width 12 height 12
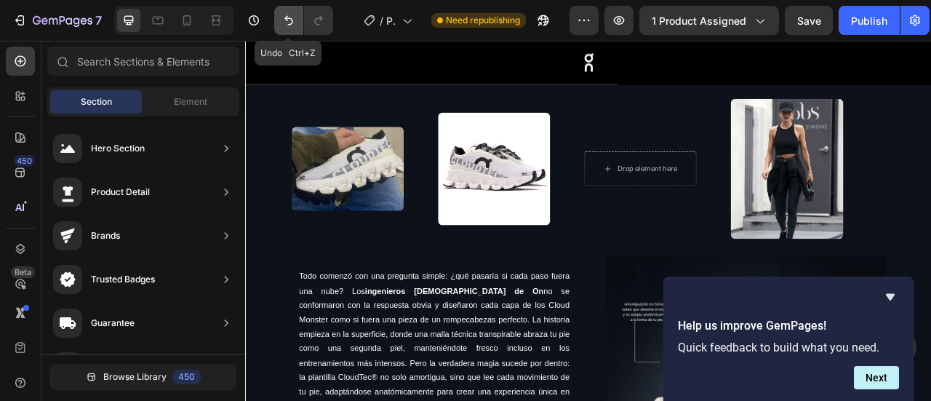
click at [287, 15] on icon "Undo/Redo" at bounding box center [289, 20] width 15 height 15
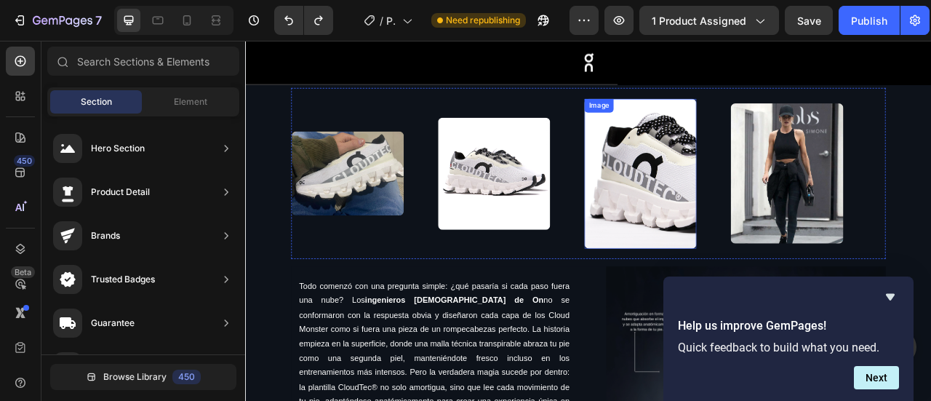
click at [706, 214] on img at bounding box center [748, 209] width 143 height 191
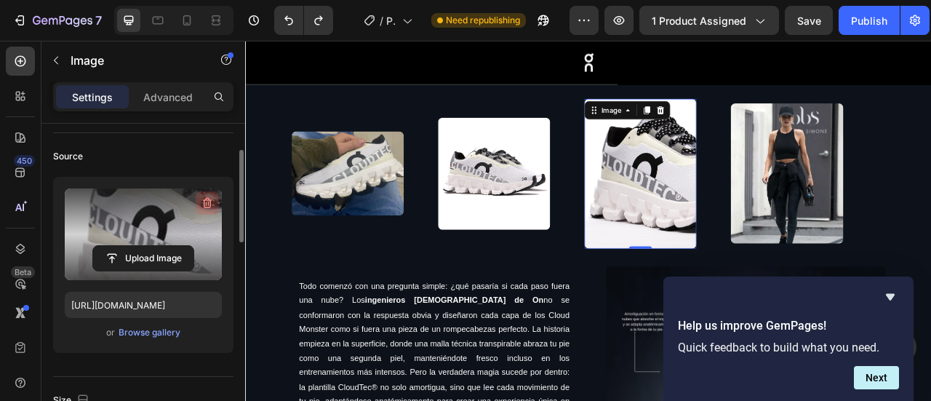
scroll to position [95, 0]
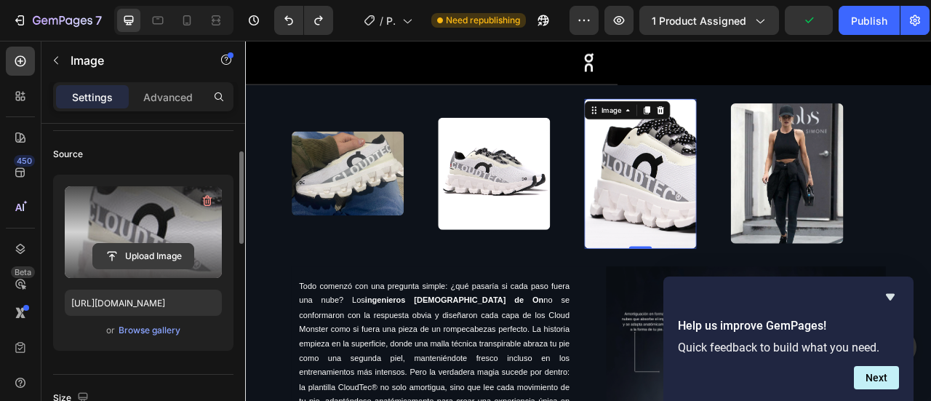
click at [138, 258] on input "file" at bounding box center [143, 256] width 100 height 25
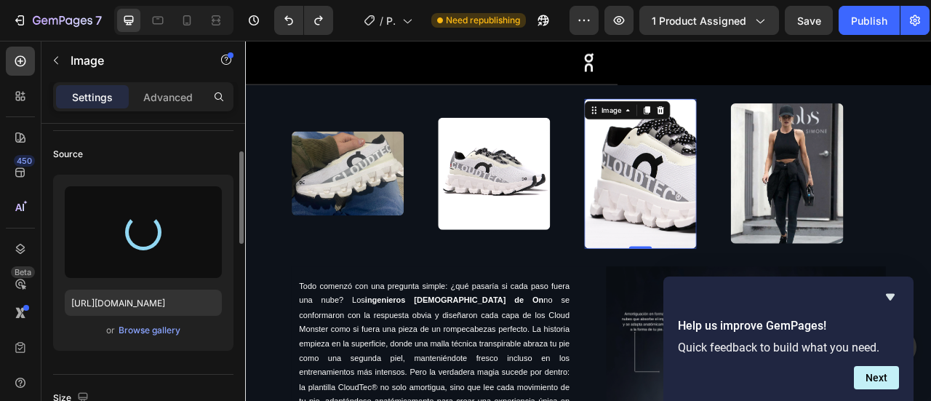
type input "[URL][DOMAIN_NAME]"
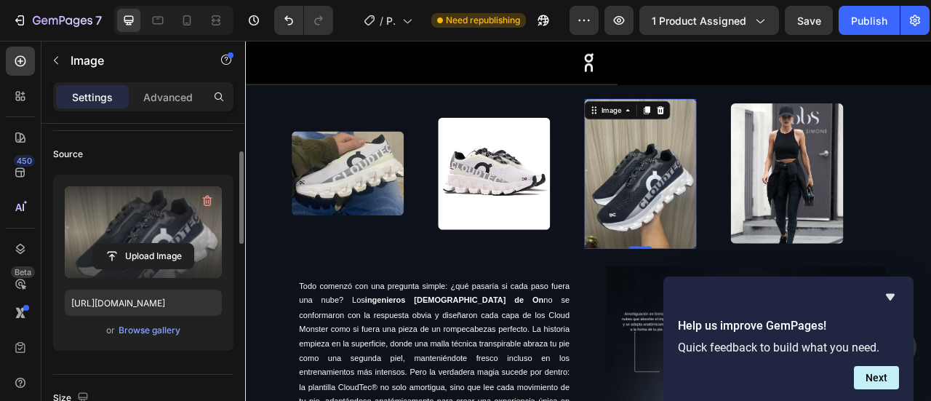
drag, startPoint x: 747, startPoint y: 299, endPoint x: 747, endPoint y: 282, distance: 17.5
click at [747, 282] on div "Image 0" at bounding box center [748, 209] width 143 height 191
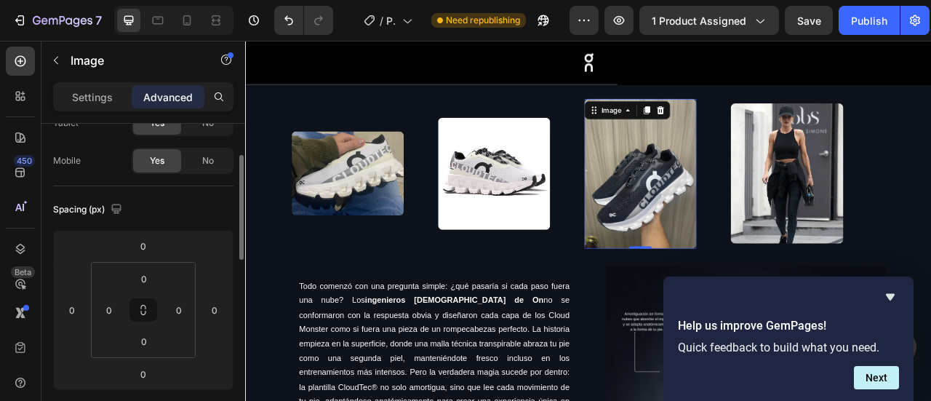
drag, startPoint x: 747, startPoint y: 299, endPoint x: 747, endPoint y: 280, distance: 18.9
click at [747, 280] on div "Image 0" at bounding box center [748, 209] width 143 height 191
click at [930, 164] on div "Monster Style: Desde Gym hasta Street Heading Image Image Image 0 Image Image I…" at bounding box center [681, 394] width 873 height 743
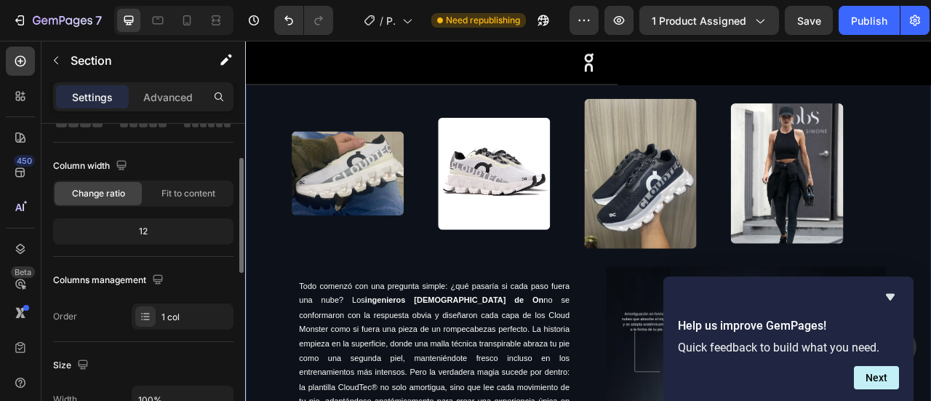
scroll to position [0, 0]
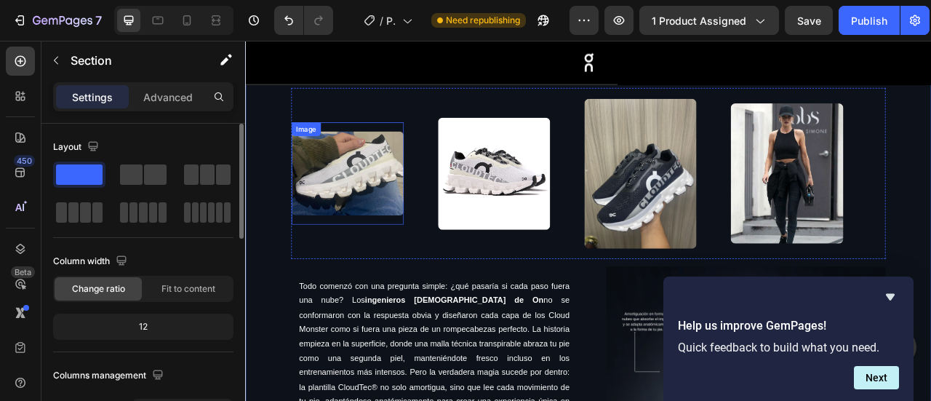
click at [428, 205] on img at bounding box center [375, 209] width 143 height 107
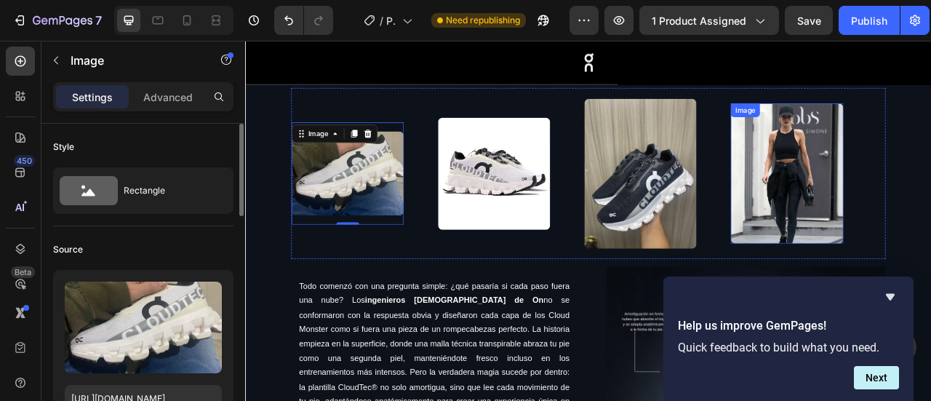
click at [930, 204] on img at bounding box center [934, 209] width 143 height 178
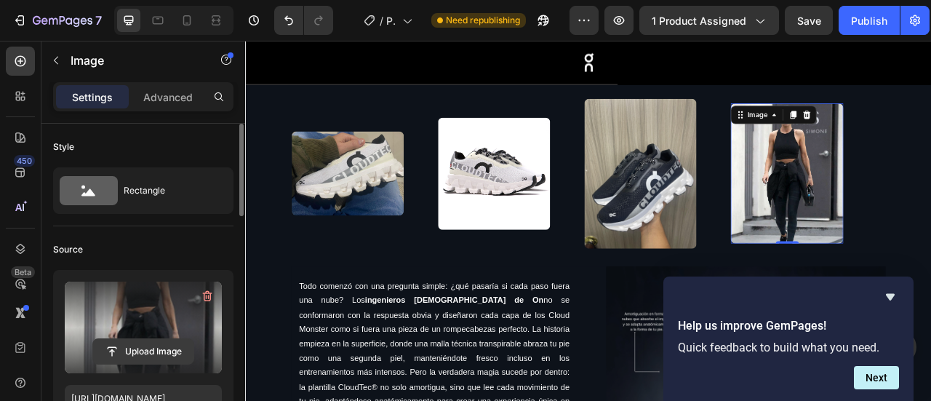
click at [119, 348] on input "file" at bounding box center [143, 351] width 100 height 25
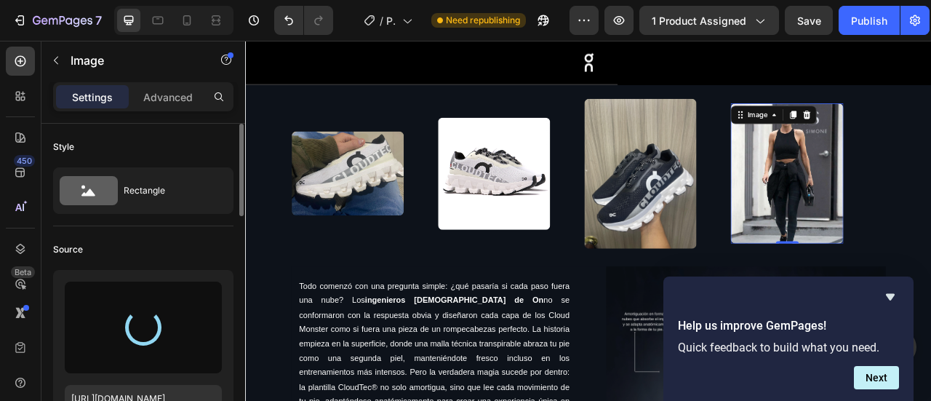
type input "[URL][DOMAIN_NAME]"
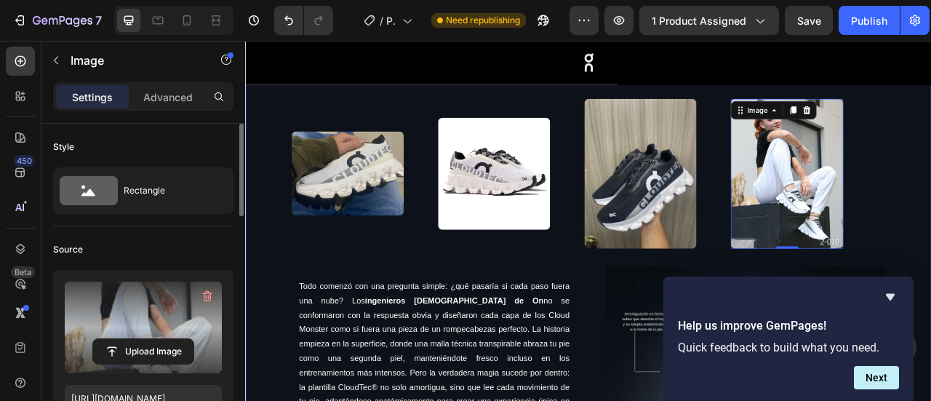
click at [930, 249] on div "Monster Style: Desde Gym hasta Street Heading Image Image Image Image 0 Image I…" at bounding box center [681, 394] width 873 height 743
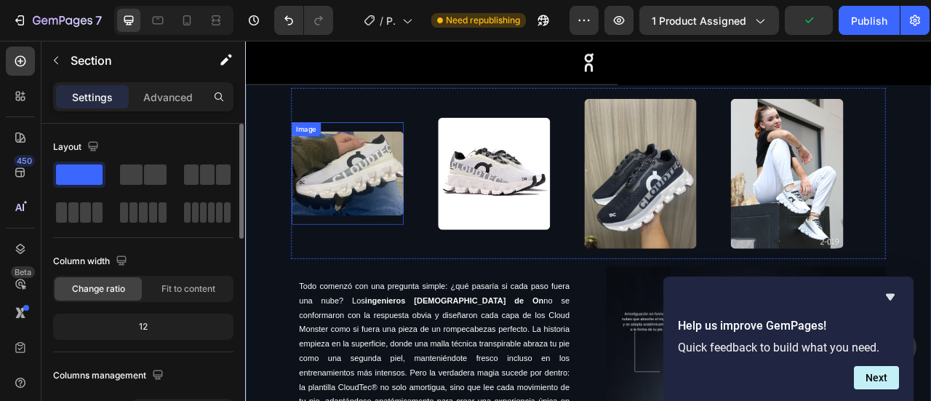
click at [372, 209] on img at bounding box center [375, 209] width 143 height 107
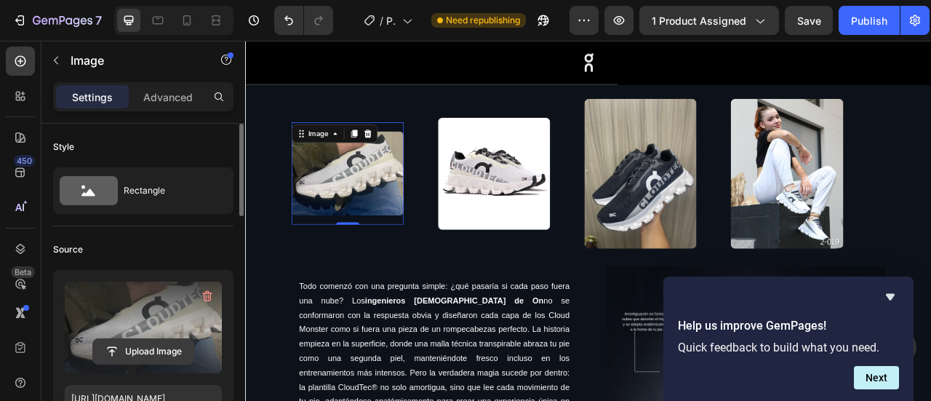
click at [145, 348] on input "file" at bounding box center [143, 351] width 100 height 25
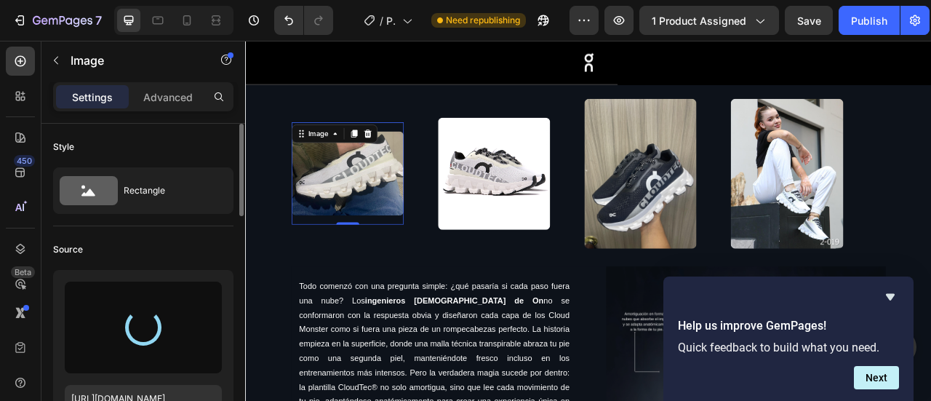
type input "[URL][DOMAIN_NAME]"
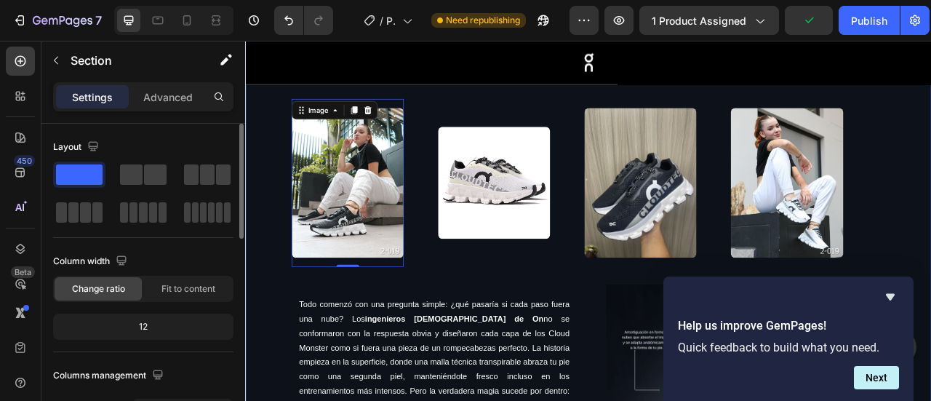
click at [930, 209] on div "Monster Style: Desde Gym hasta Street Heading Image 0 Image Image Image Image 0…" at bounding box center [681, 406] width 873 height 766
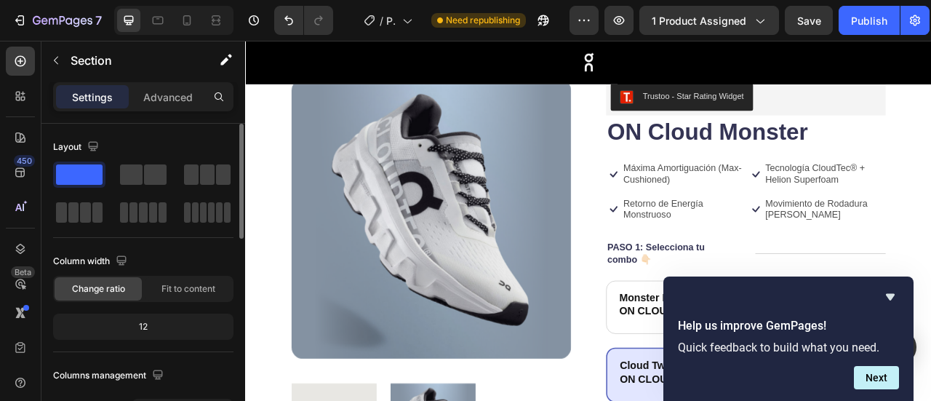
scroll to position [95, 0]
click at [521, 218] on img at bounding box center [481, 267] width 356 height 356
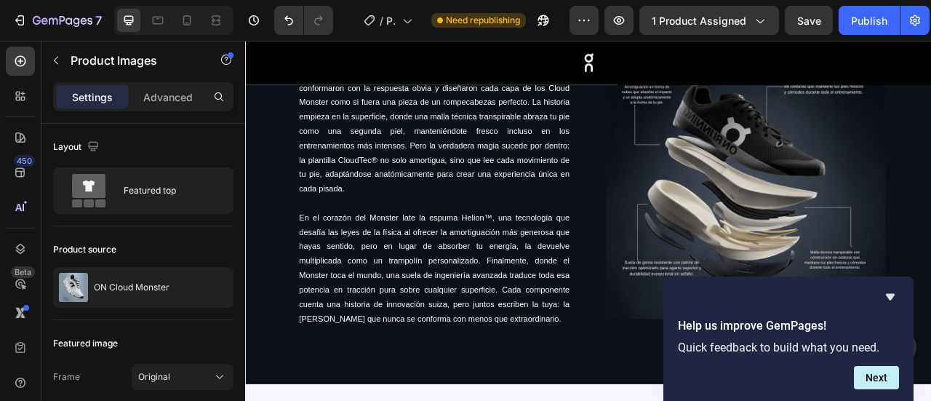
scroll to position [1206, 0]
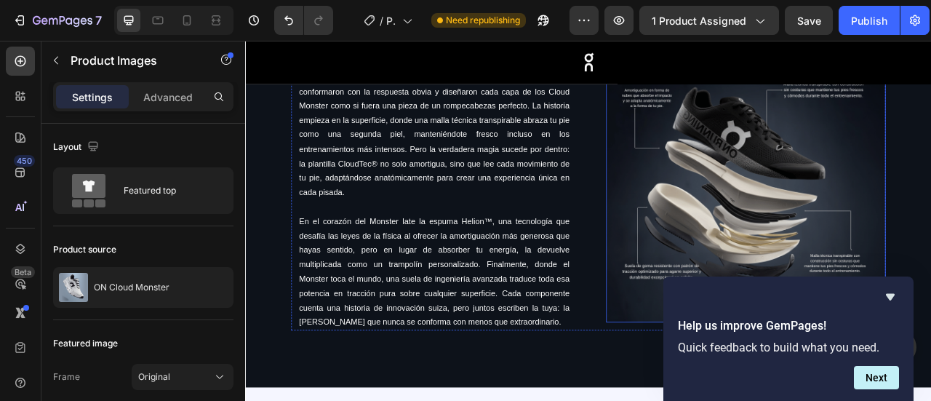
click at [827, 151] on img at bounding box center [882, 221] width 356 height 356
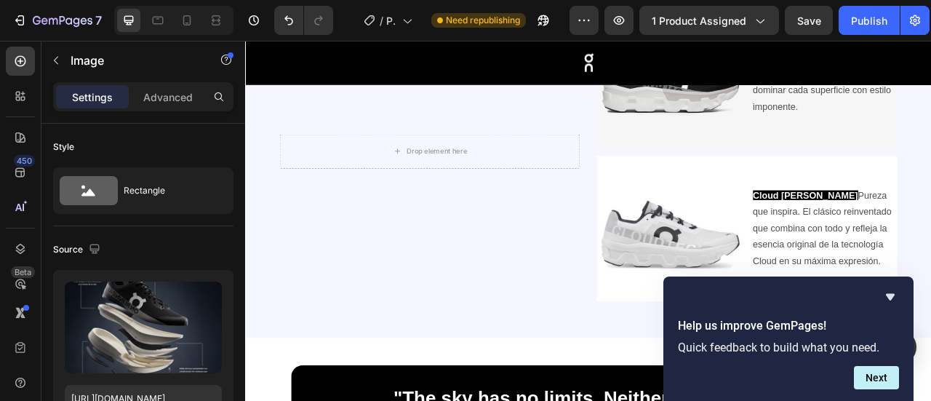
scroll to position [1750, 0]
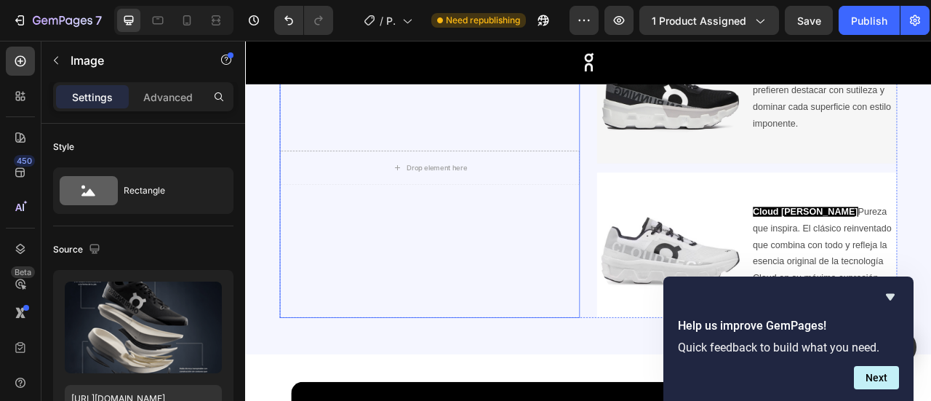
click at [622, 351] on video "Background Image" at bounding box center [480, 202] width 382 height 382
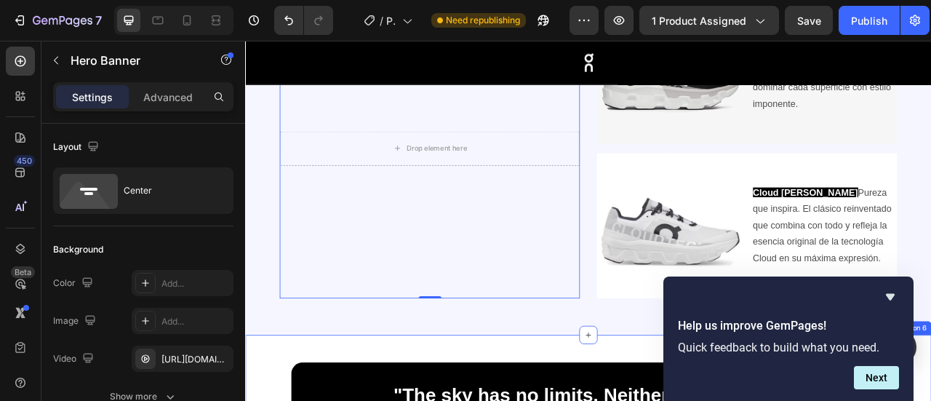
scroll to position [1772, 0]
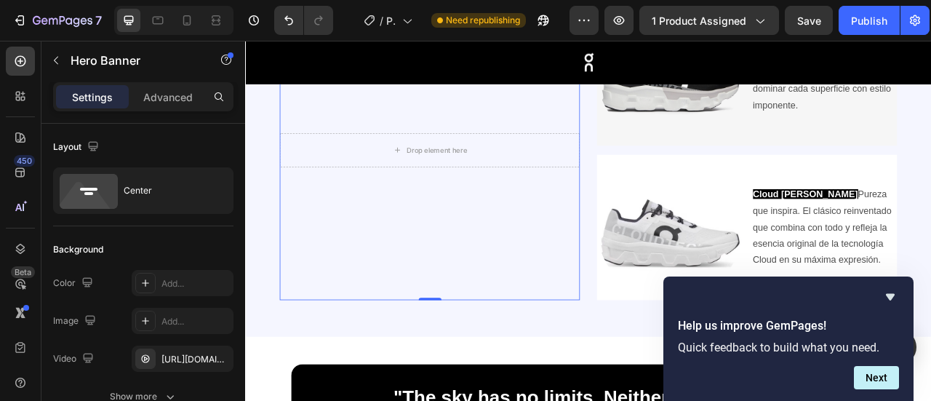
click at [426, 287] on video "Background Image" at bounding box center [480, 179] width 382 height 382
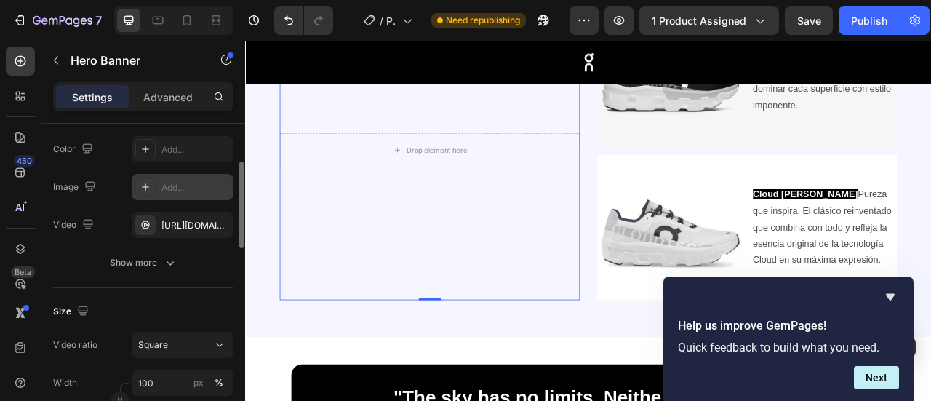
scroll to position [135, 0]
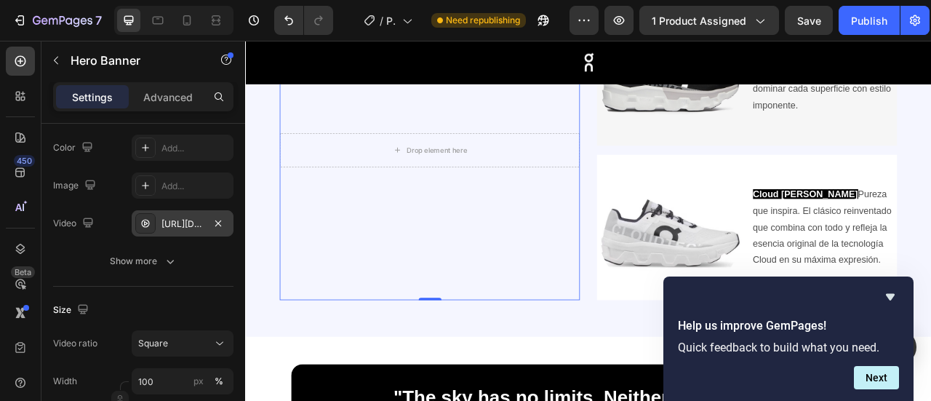
click at [196, 225] on div "[URL][DOMAIN_NAME]" at bounding box center [182, 224] width 42 height 13
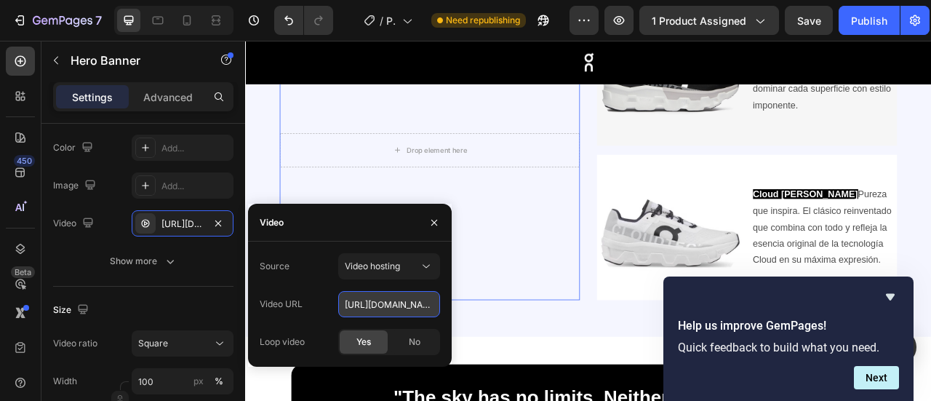
click at [403, 309] on input "[URL][DOMAIN_NAME]" at bounding box center [389, 304] width 102 height 26
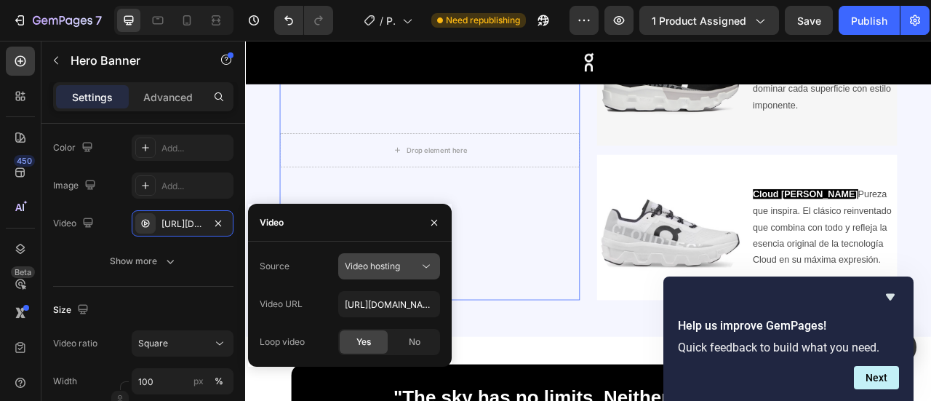
click at [429, 265] on icon at bounding box center [426, 267] width 7 height 4
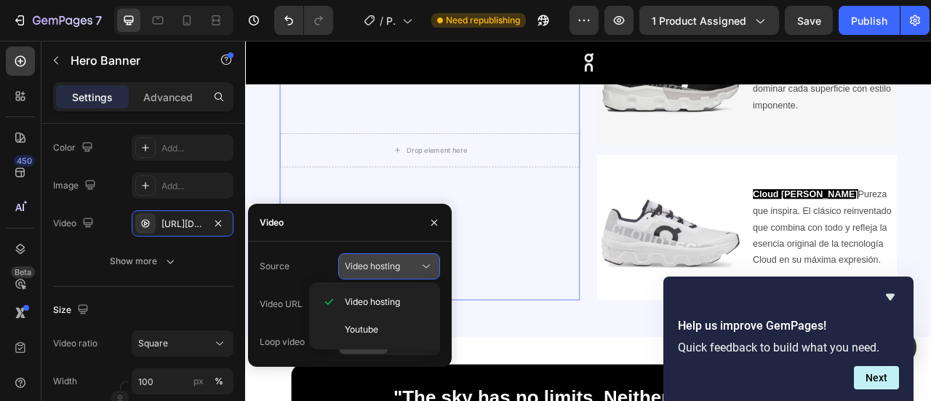
click at [429, 265] on icon at bounding box center [426, 267] width 7 height 4
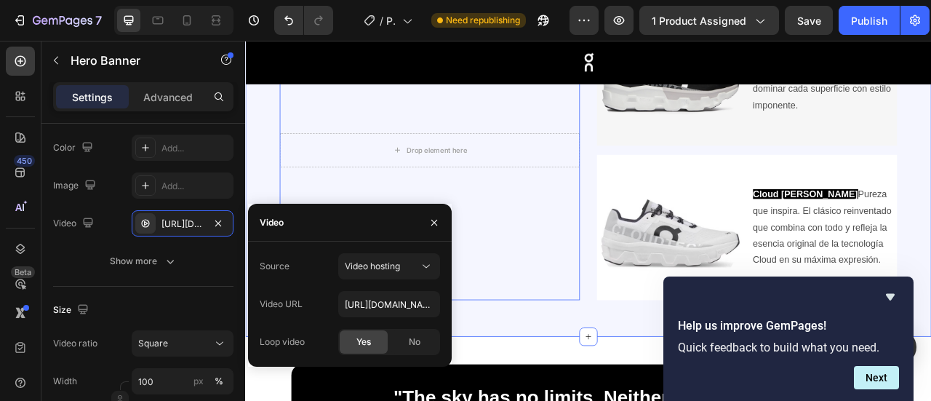
click at [930, 177] on div "Drop element here Hero Banner 0 Image Shadow Beast Poder y elegancia en estado …" at bounding box center [681, 173] width 873 height 487
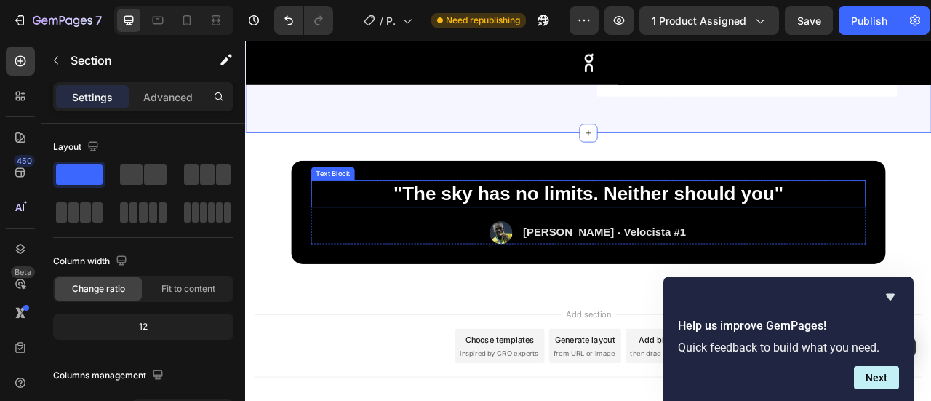
scroll to position [2059, 0]
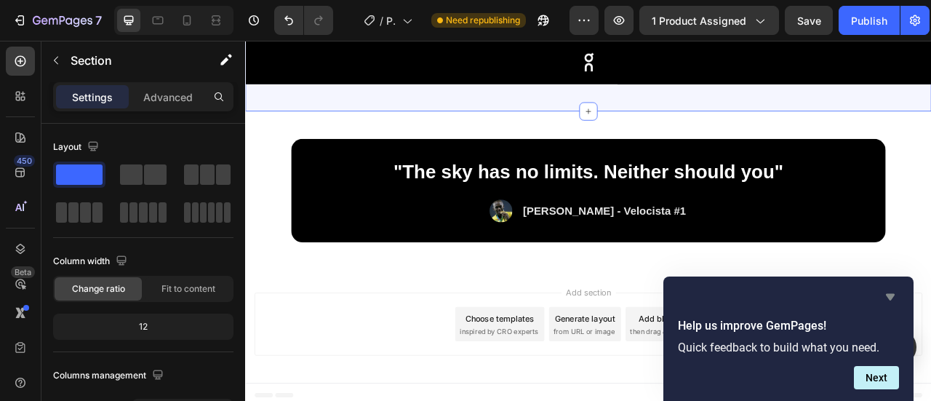
click at [885, 292] on icon "Hide survey" at bounding box center [890, 296] width 17 height 17
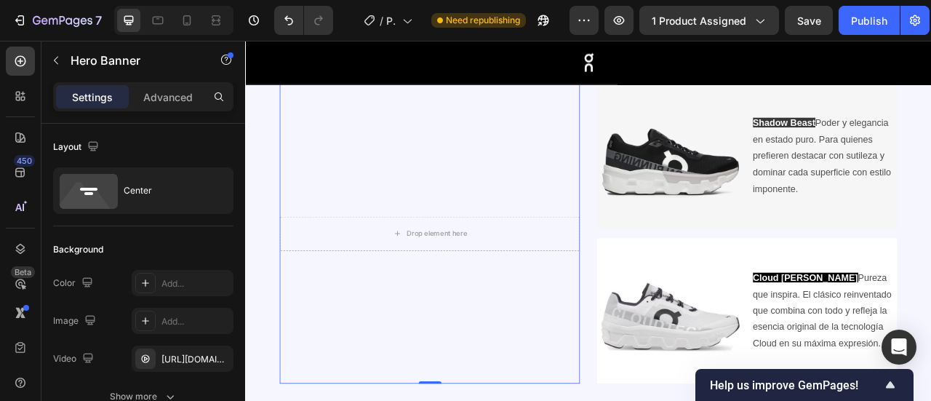
scroll to position [1721, 0]
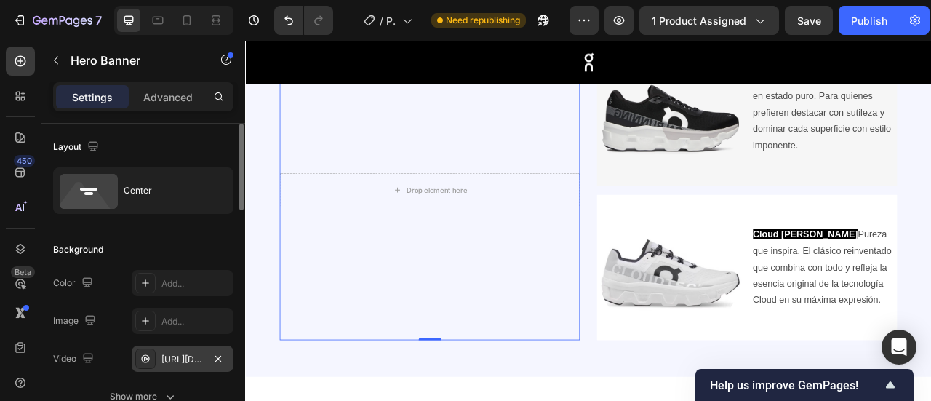
click at [200, 356] on div "[URL][DOMAIN_NAME]" at bounding box center [182, 359] width 42 height 13
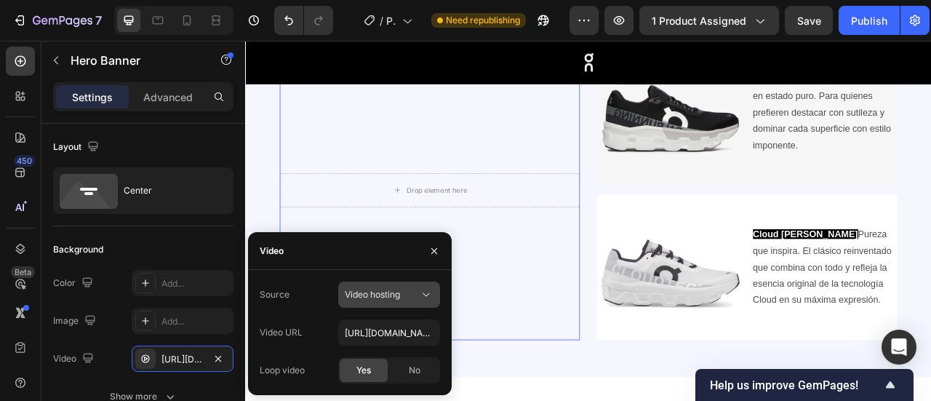
click at [420, 292] on icon at bounding box center [426, 294] width 15 height 15
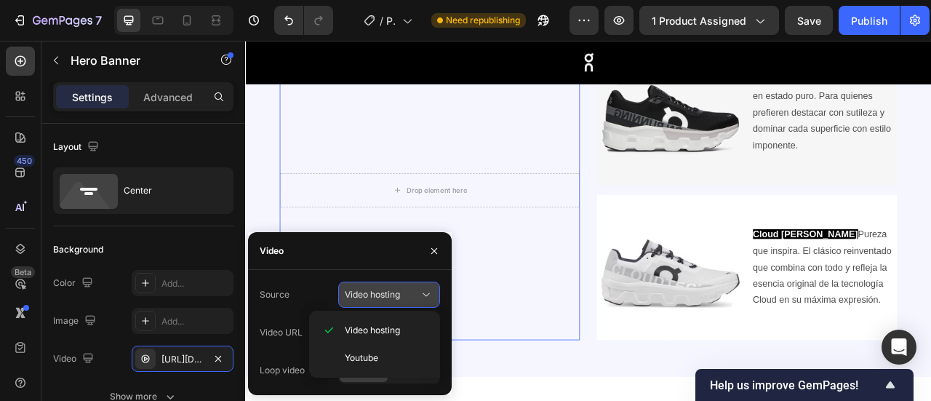
click at [420, 292] on icon at bounding box center [426, 294] width 15 height 15
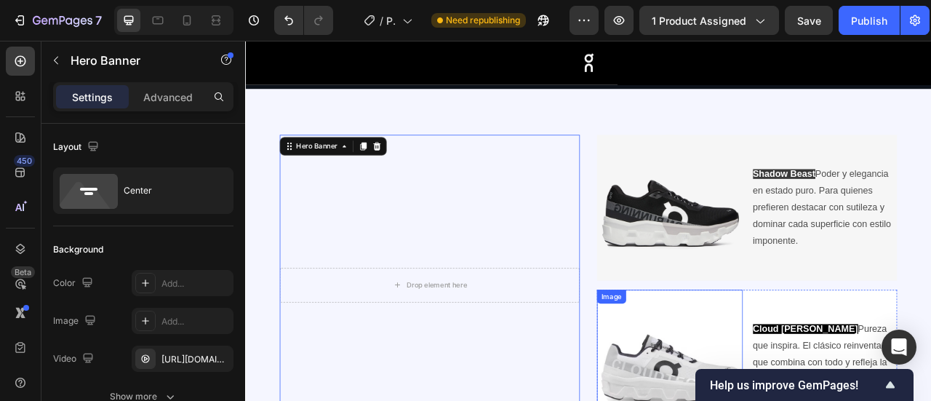
scroll to position [1599, 0]
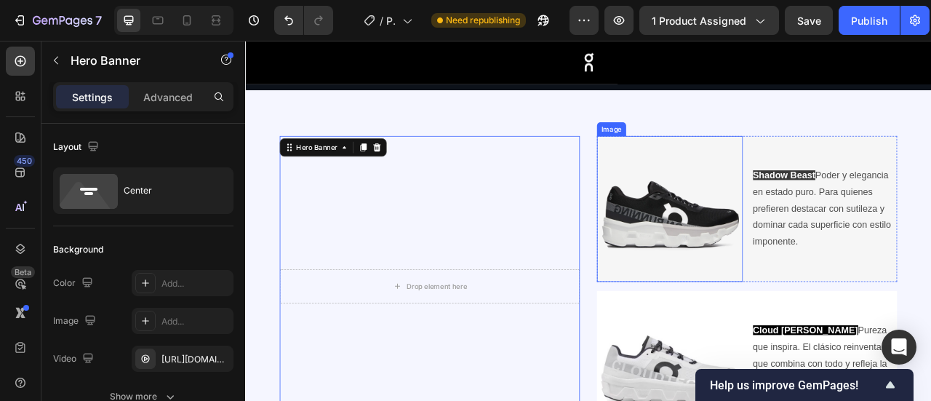
click at [760, 250] on img at bounding box center [786, 254] width 186 height 186
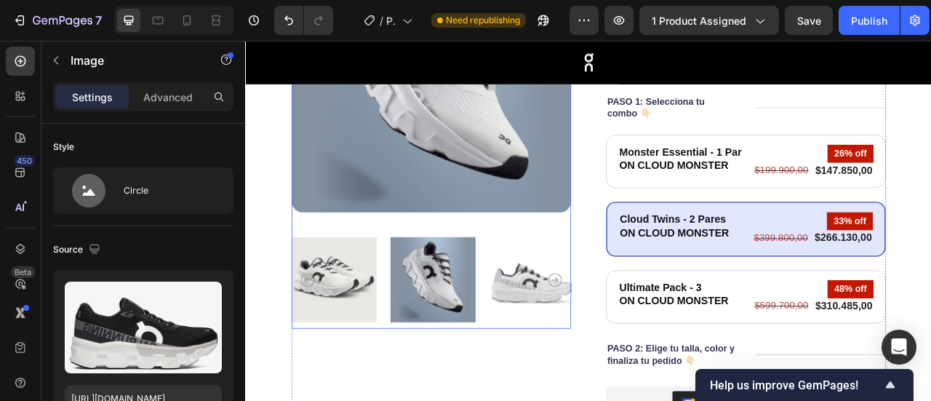
scroll to position [281, 0]
click at [605, 361] on img at bounding box center [609, 344] width 108 height 124
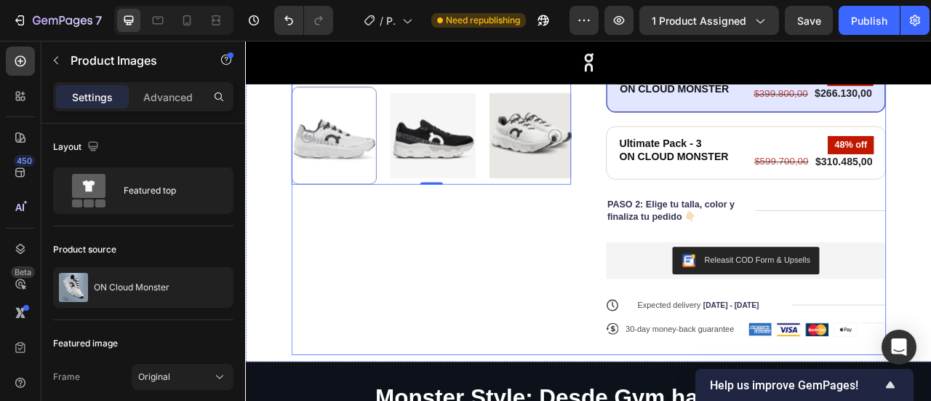
scroll to position [466, 0]
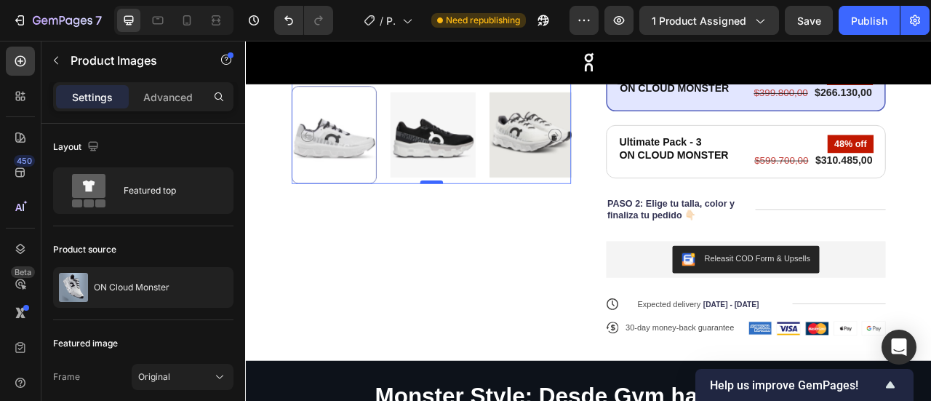
click at [482, 218] on div at bounding box center [481, 220] width 29 height 4
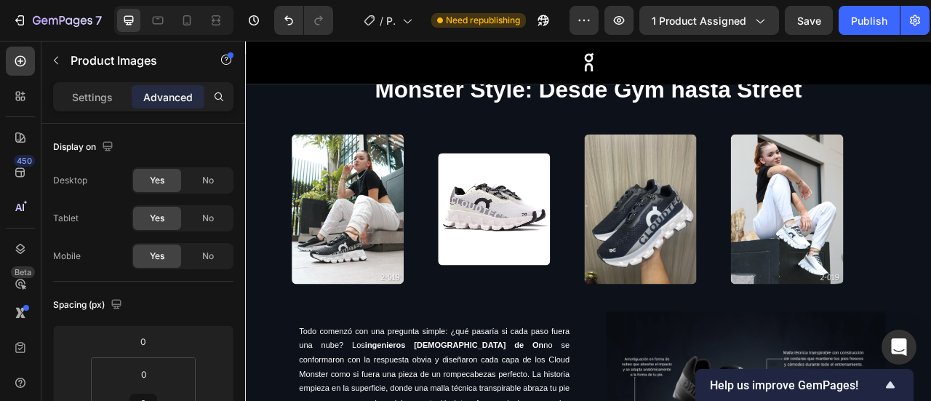
scroll to position [856, 0]
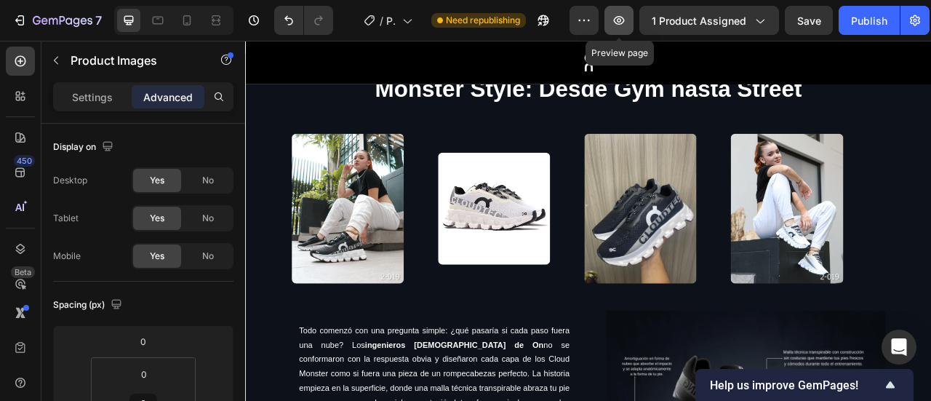
click at [620, 23] on icon "button" at bounding box center [619, 20] width 4 height 4
click at [585, 269] on img at bounding box center [561, 254] width 143 height 143
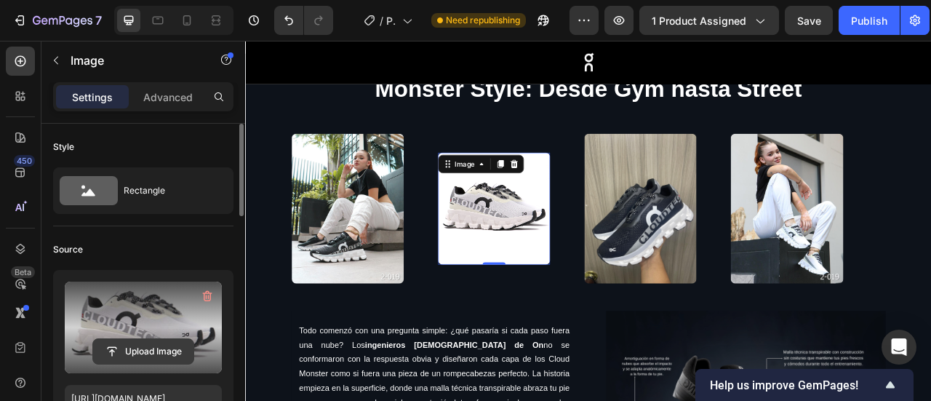
click at [156, 346] on input "file" at bounding box center [143, 351] width 100 height 25
click at [150, 350] on input "file" at bounding box center [143, 351] width 100 height 25
